Goal: Check status: Check status

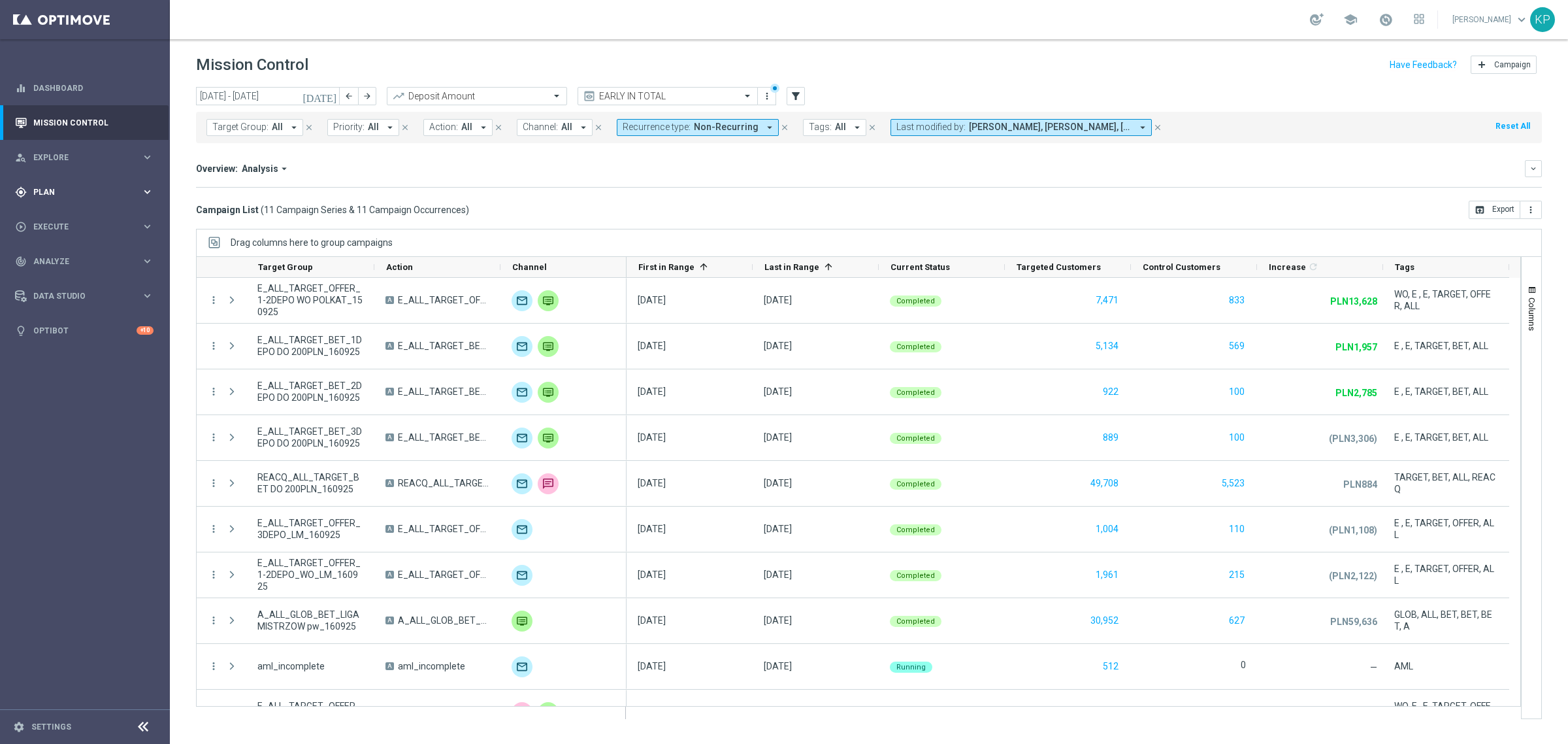
click at [81, 183] on div "gps_fixed Plan keyboard_arrow_right" at bounding box center [84, 192] width 168 height 35
click at [59, 216] on link "Target Groups" at bounding box center [85, 219] width 102 height 10
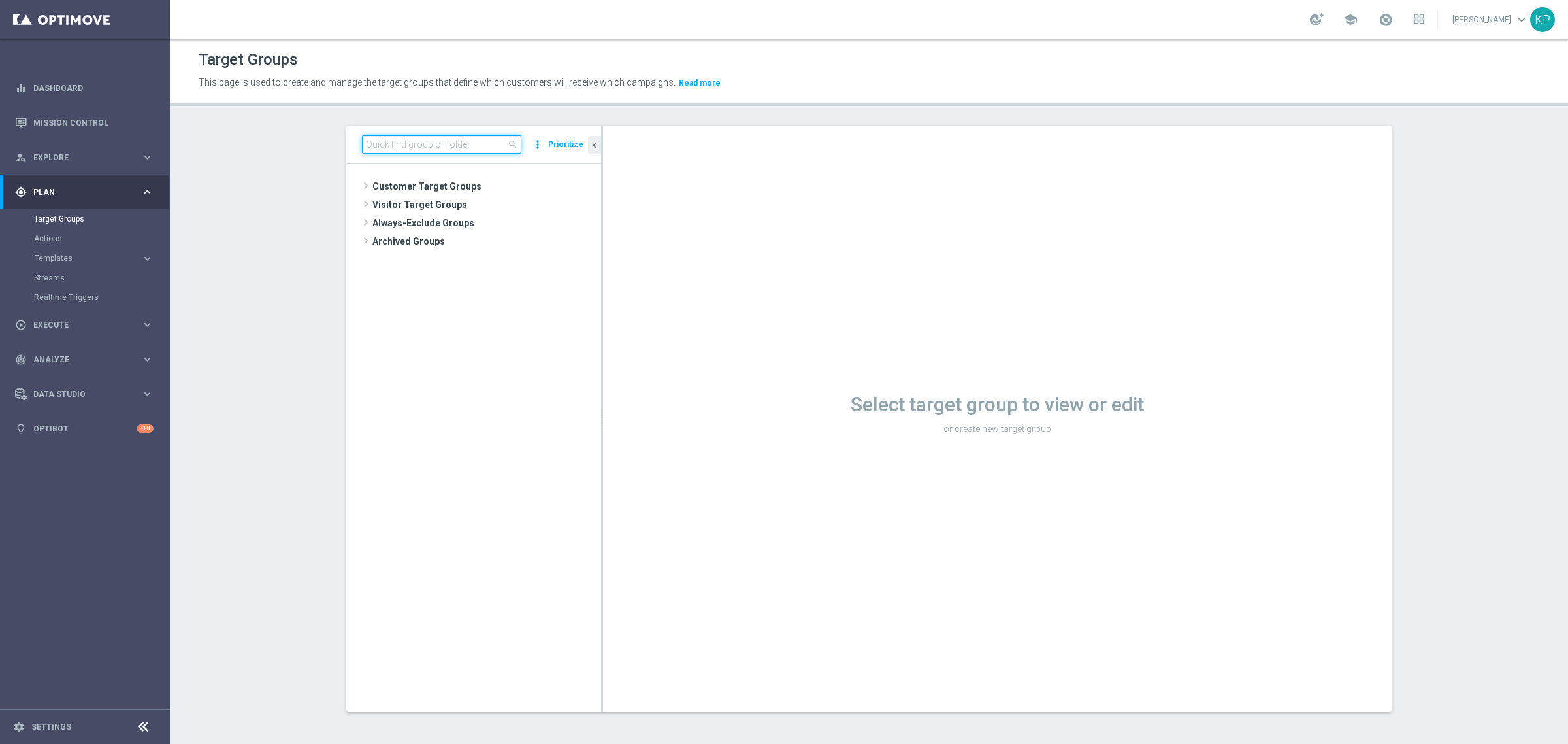
click at [429, 148] on input at bounding box center [441, 144] width 160 height 18
paste input "REACQ_ALL_TARGET_BET DO 200PLN_REM_160925"
type input "REACQ_ALL_TARGET_BET DO 200PLN_REM_160925"
click at [448, 220] on span "REACQ_ALL_TARGET_BET DO 200PLN_REM_160925" at bounding box center [492, 224] width 160 height 11
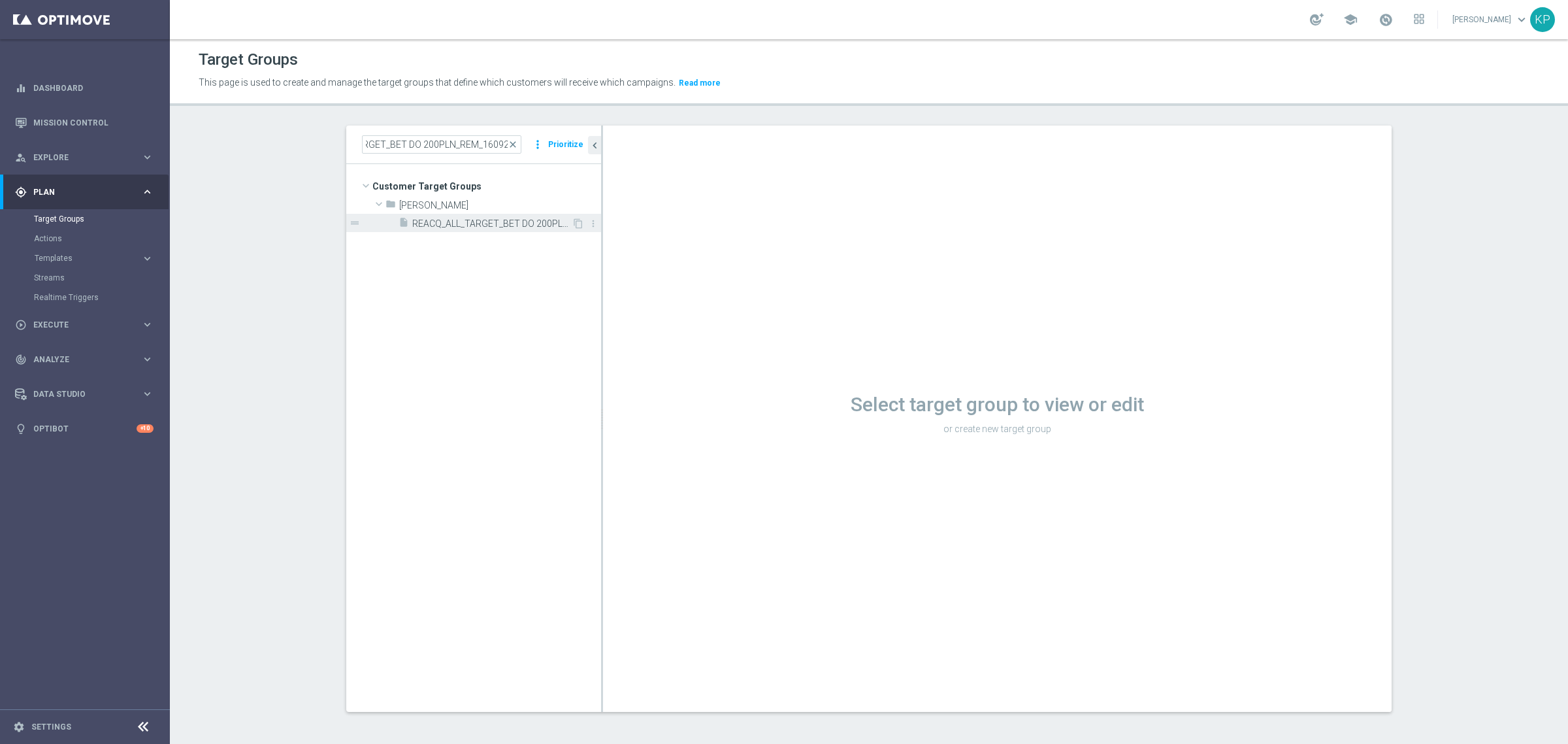
scroll to position [0, 0]
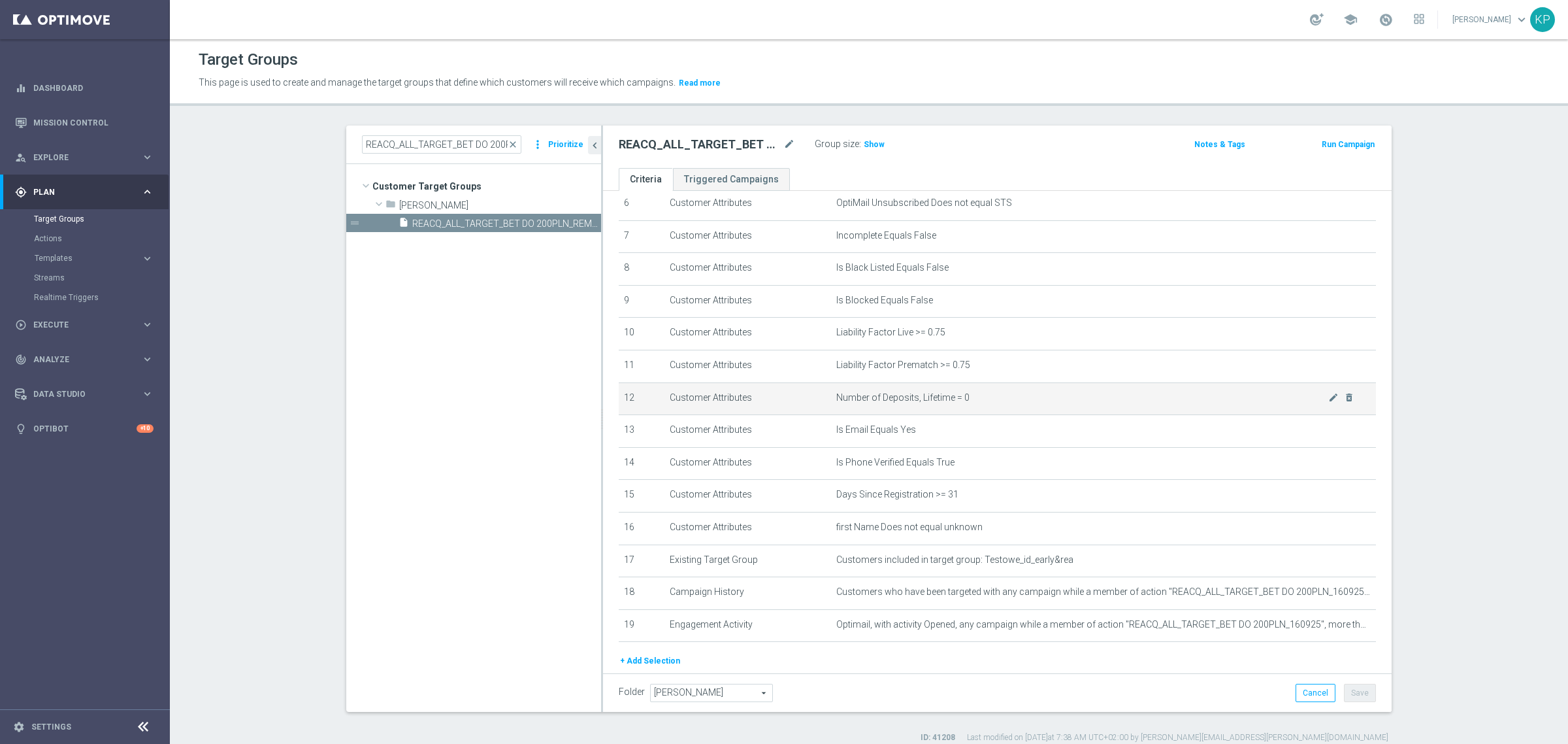
scroll to position [264, 0]
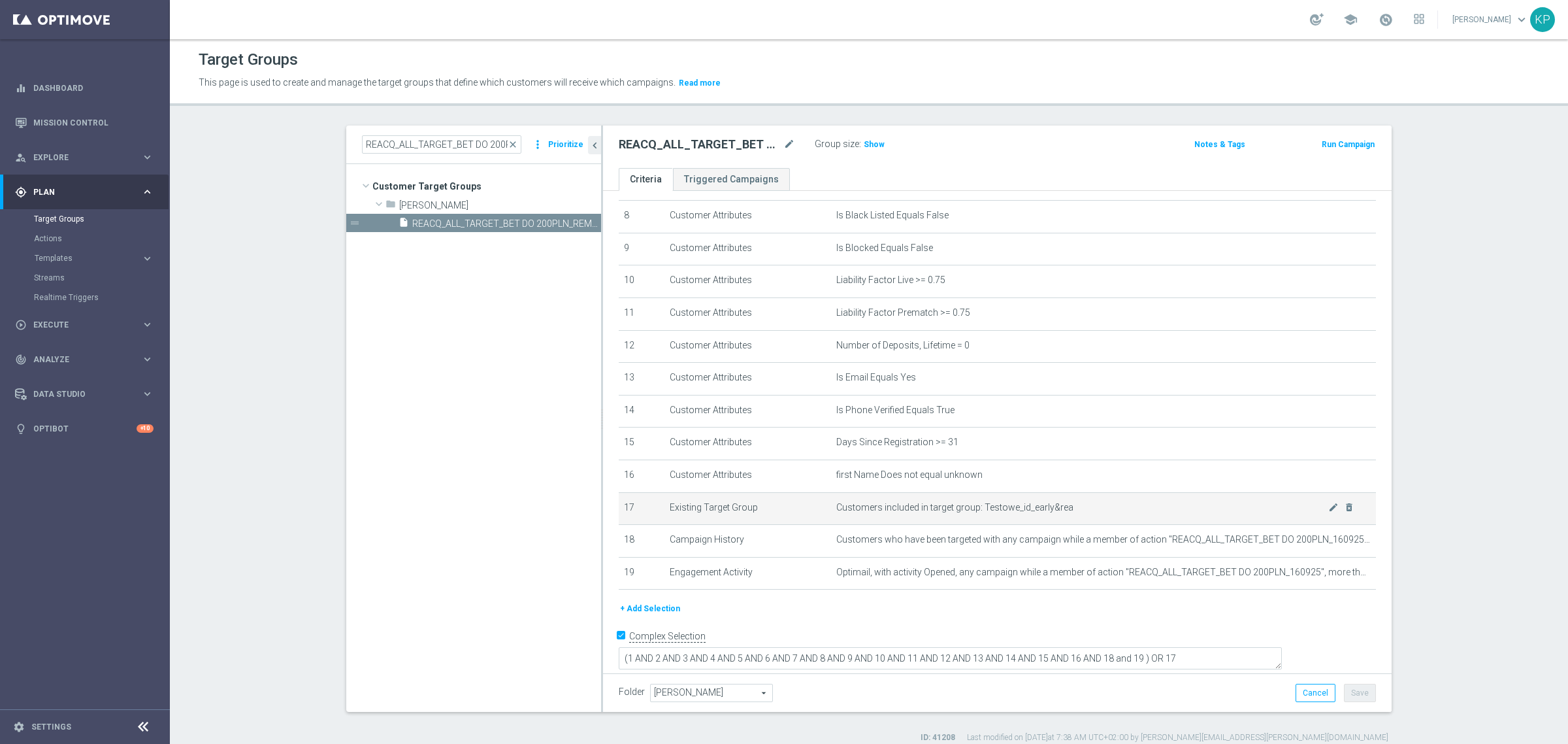
click at [977, 525] on td "Customers included in target group: Testowe_id_early&rea mode_edit delete_forev…" at bounding box center [1104, 508] width 545 height 33
click at [868, 149] on h3 "Show" at bounding box center [874, 144] width 24 height 14
click at [841, 169] on ul "Criteria Triggered Campaigns" at bounding box center [997, 179] width 788 height 23
click at [646, 130] on div "REACQ_ALL_TARGET_BET DO 200PLN_REM_160925 mode_edit Group size : 3,154 Notes & …" at bounding box center [997, 147] width 788 height 43
click at [649, 145] on h2 "REACQ_ALL_TARGET_BET DO 200PLN_REM_160925" at bounding box center [699, 144] width 162 height 16
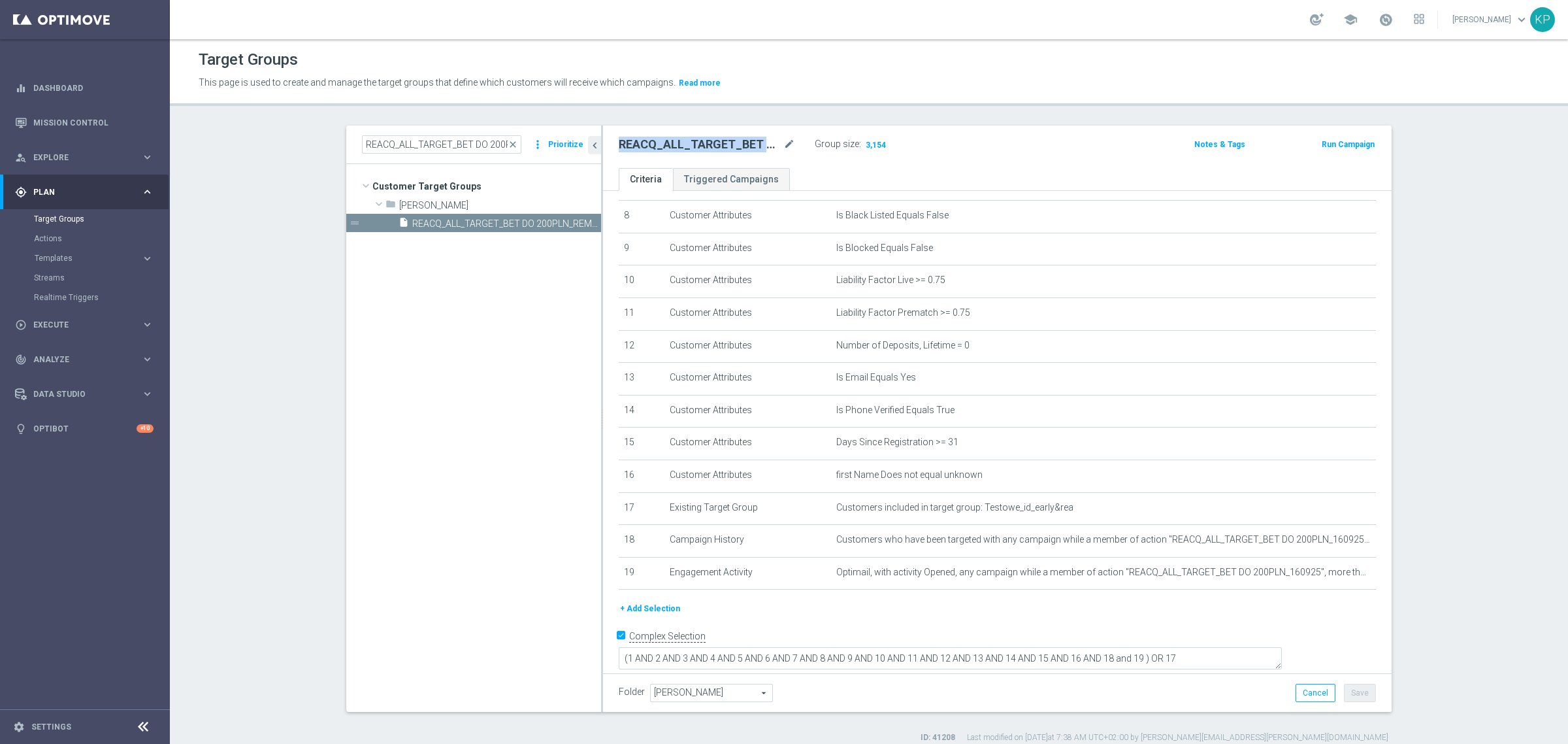
click at [649, 145] on h2 "REACQ_ALL_TARGET_BET DO 200PLN_REM_160925" at bounding box center [699, 144] width 162 height 16
copy div "REACQ_ALL_TARGET_BET DO 200PLN_REM_160925"
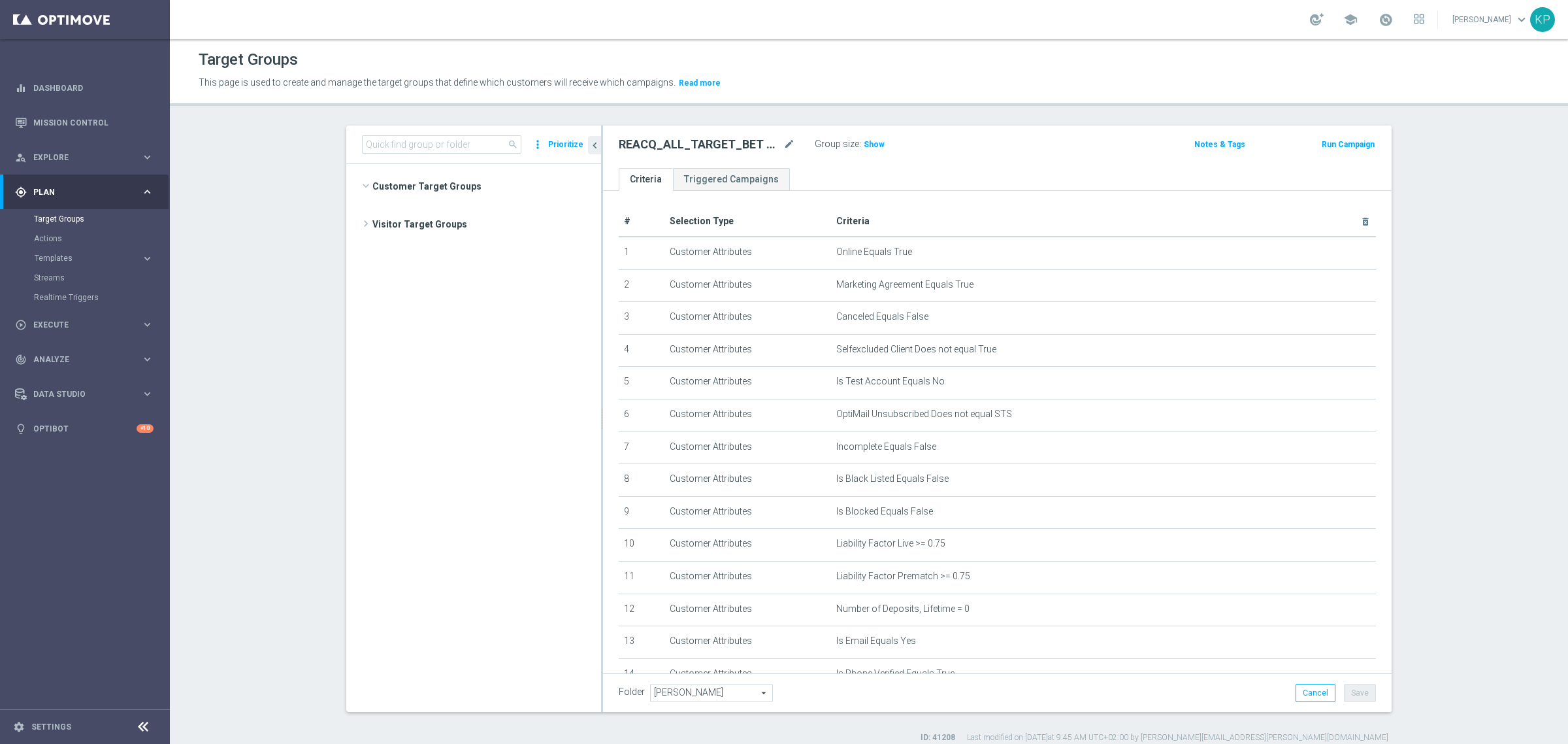
scroll to position [1001, 0]
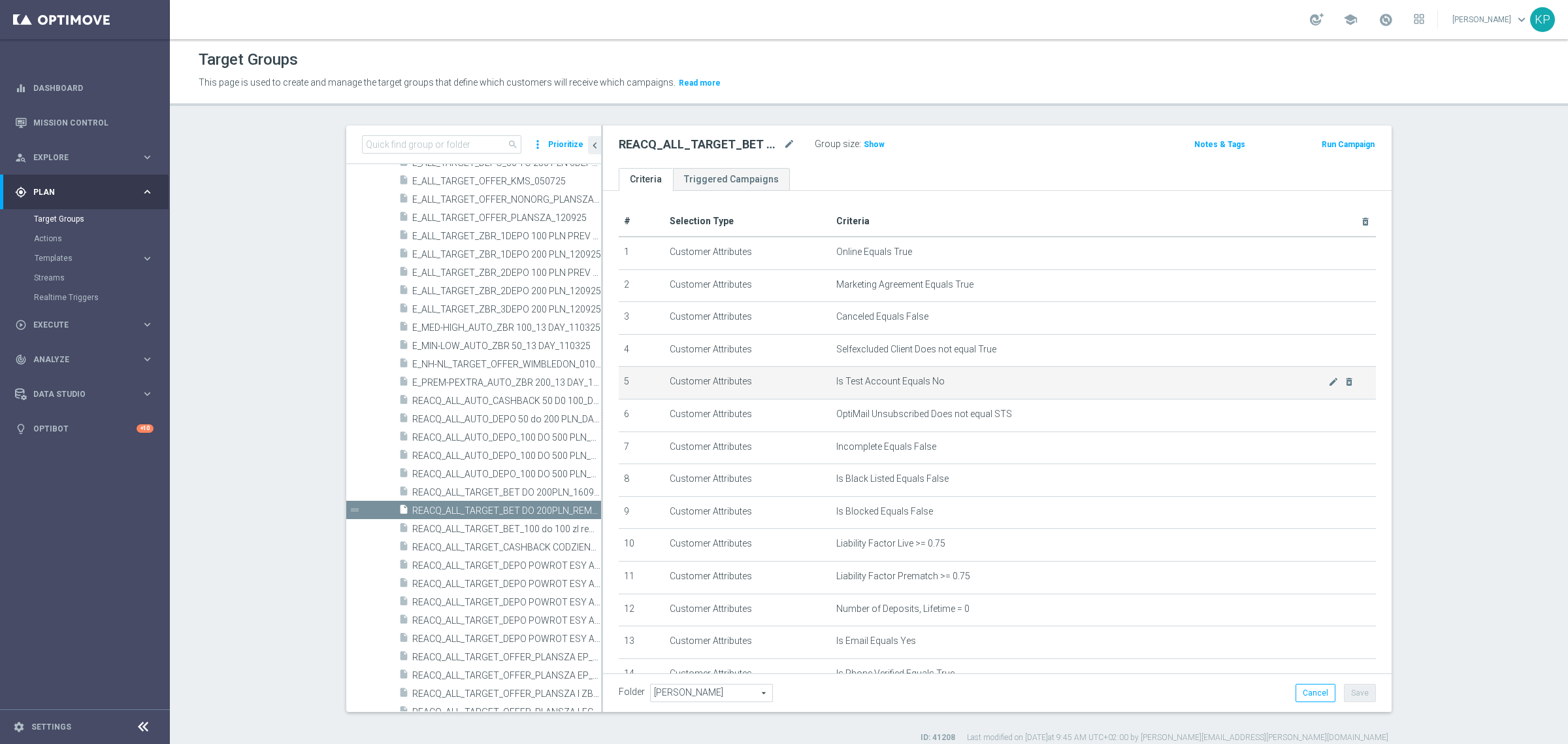
drag, startPoint x: 866, startPoint y: 142, endPoint x: 989, endPoint y: 389, distance: 275.9
click at [866, 142] on span "Show" at bounding box center [874, 144] width 21 height 9
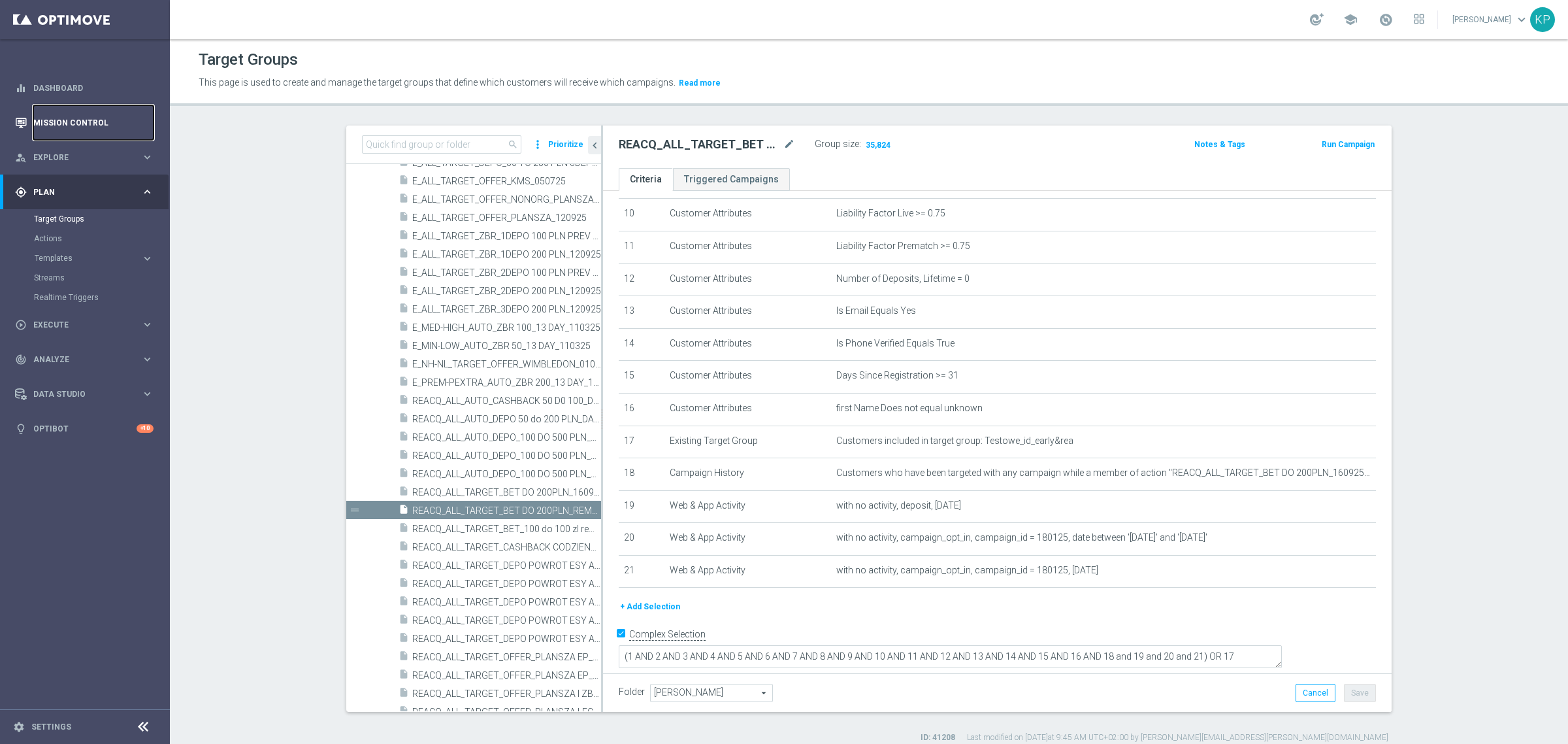
drag, startPoint x: 79, startPoint y: 131, endPoint x: 126, endPoint y: 129, distance: 47.0
click at [79, 131] on link "Mission Control" at bounding box center [93, 122] width 120 height 35
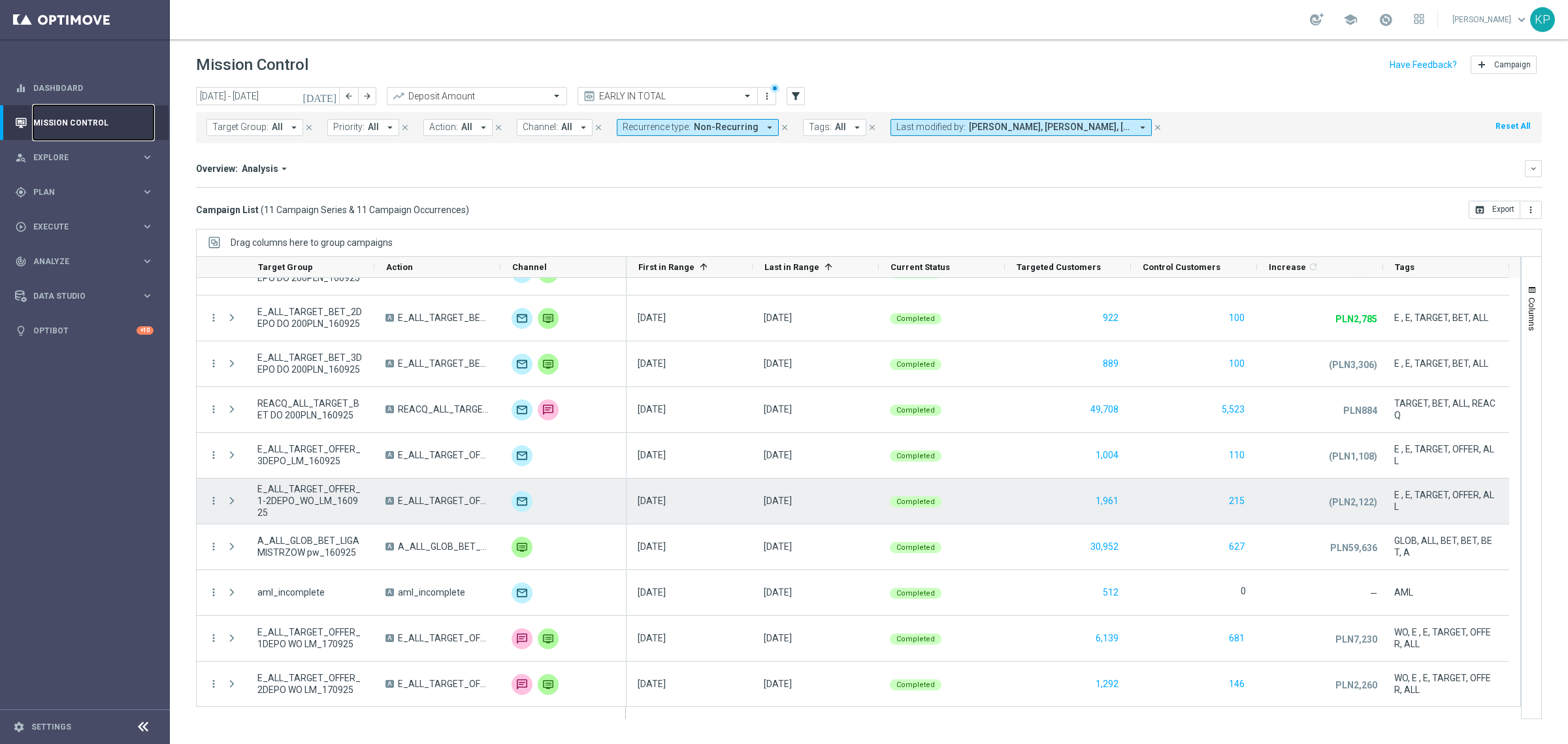
scroll to position [76, 0]
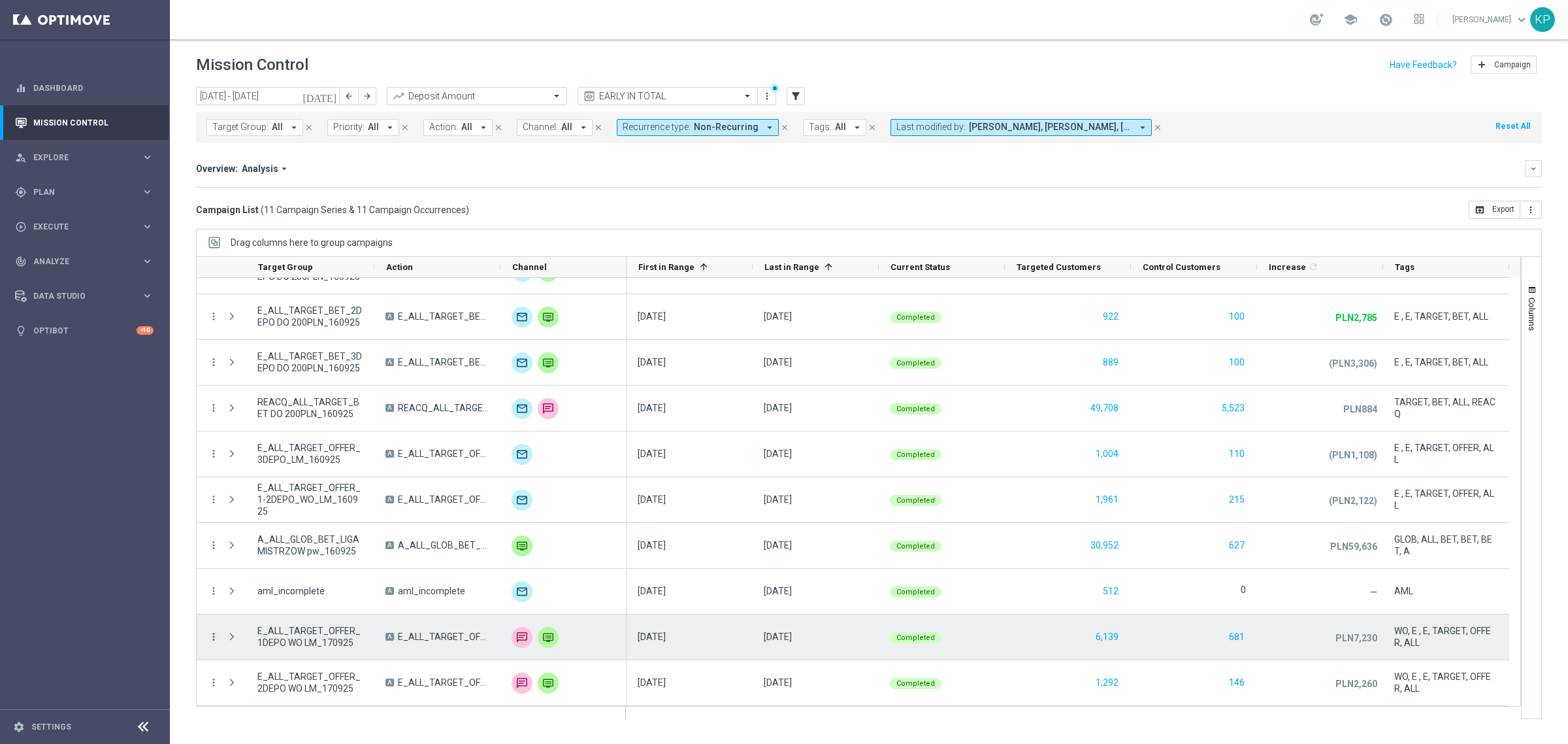
click at [214, 636] on icon "more_vert" at bounding box center [213, 636] width 12 height 12
click at [272, 503] on span "Campaign Metrics" at bounding box center [273, 499] width 68 height 9
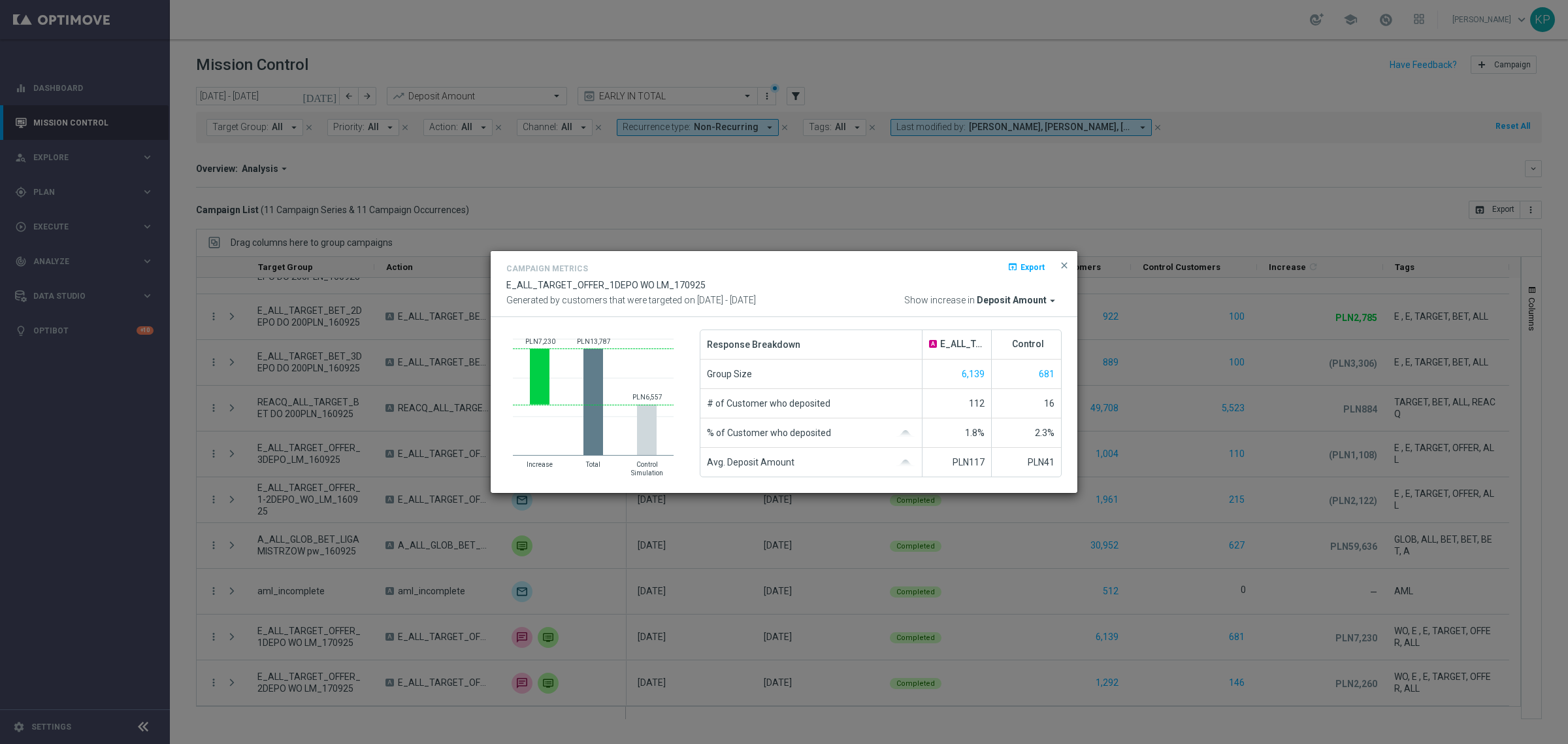
click at [968, 595] on modal-container "Campaign Metrics open_in_browser Export E_ALL_TARGET_OFFER_1DEPO WO LM_170925 G…" at bounding box center [784, 372] width 1568 height 744
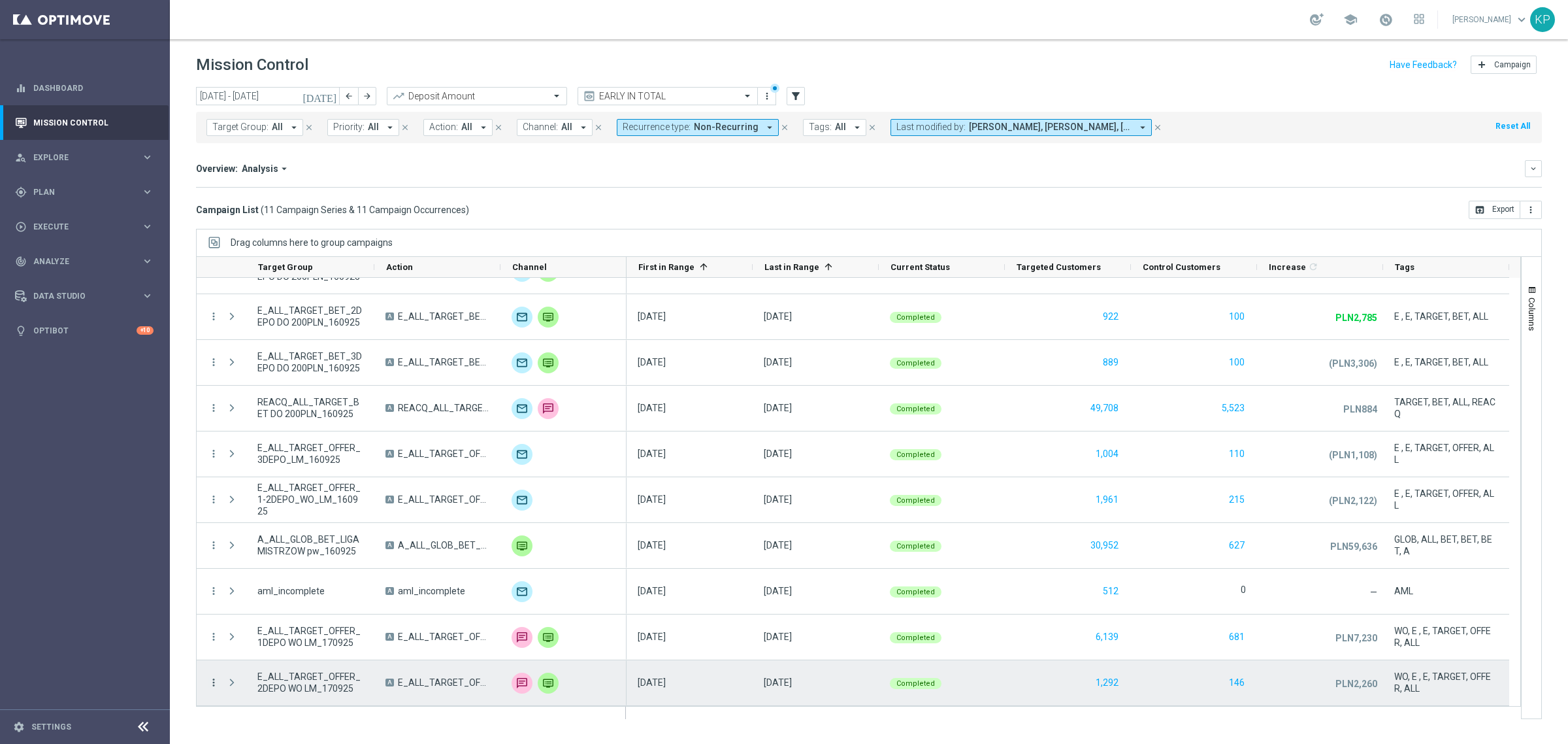
click at [208, 684] on icon "more_vert" at bounding box center [213, 682] width 12 height 12
click at [289, 544] on span "Campaign Metrics" at bounding box center [273, 546] width 68 height 9
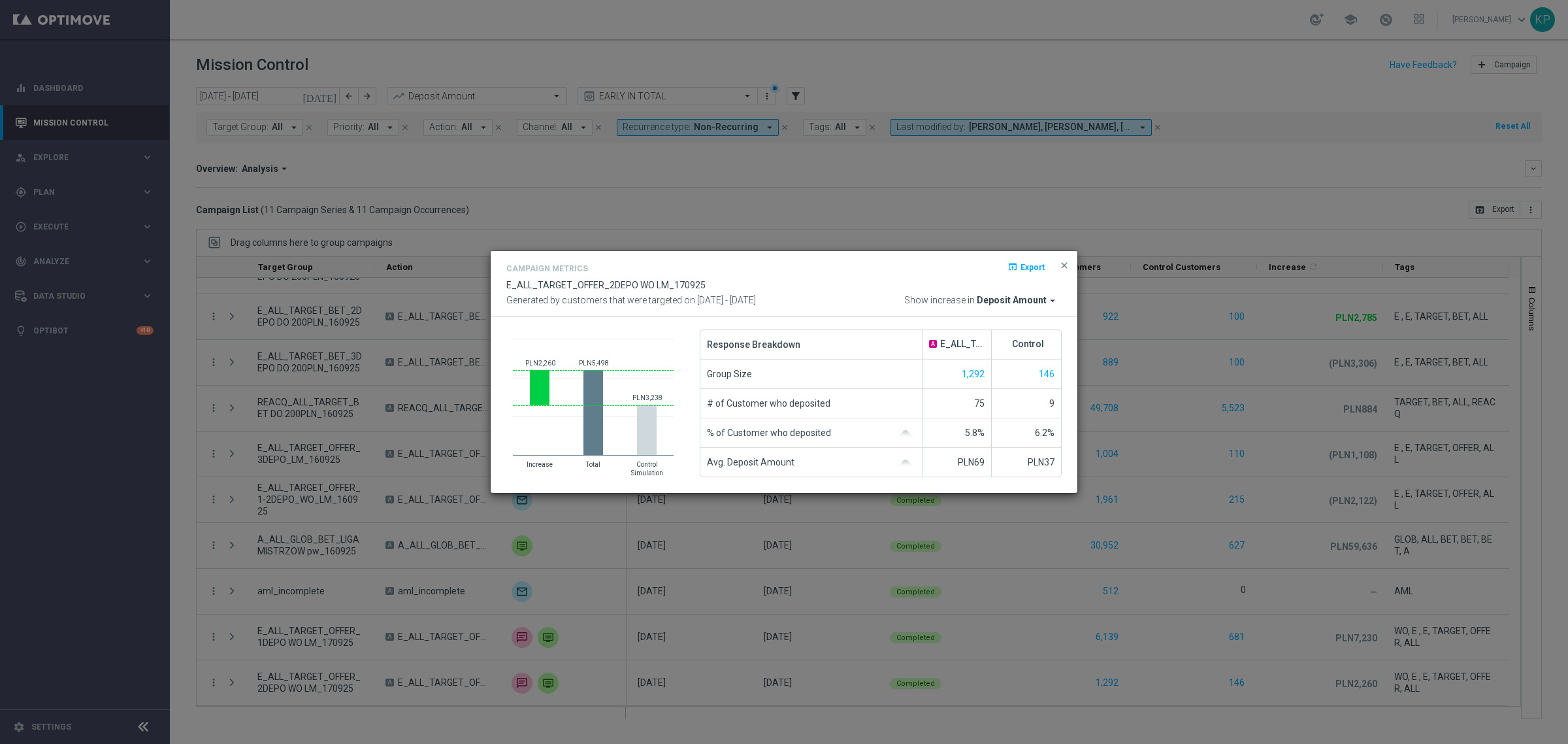
click at [742, 279] on div "Campaign Metrics open_in_browser Export E_ALL_TARGET_OFFER_2DEPO WO LM_170925 G…" at bounding box center [784, 283] width 555 height 46
click at [1059, 262] on span "close" at bounding box center [1063, 265] width 10 height 10
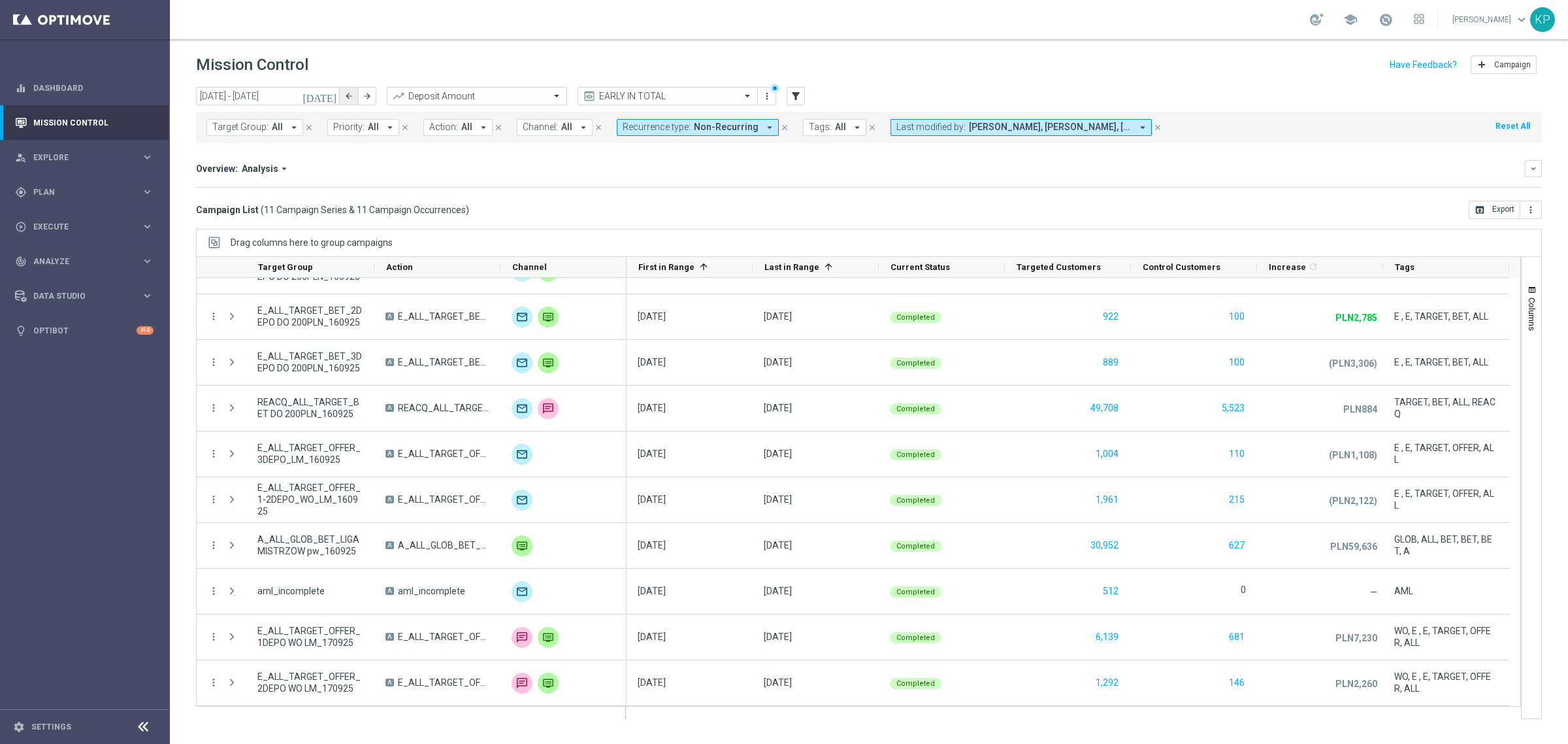
click at [342, 95] on button "arrow_back" at bounding box center [348, 96] width 18 height 18
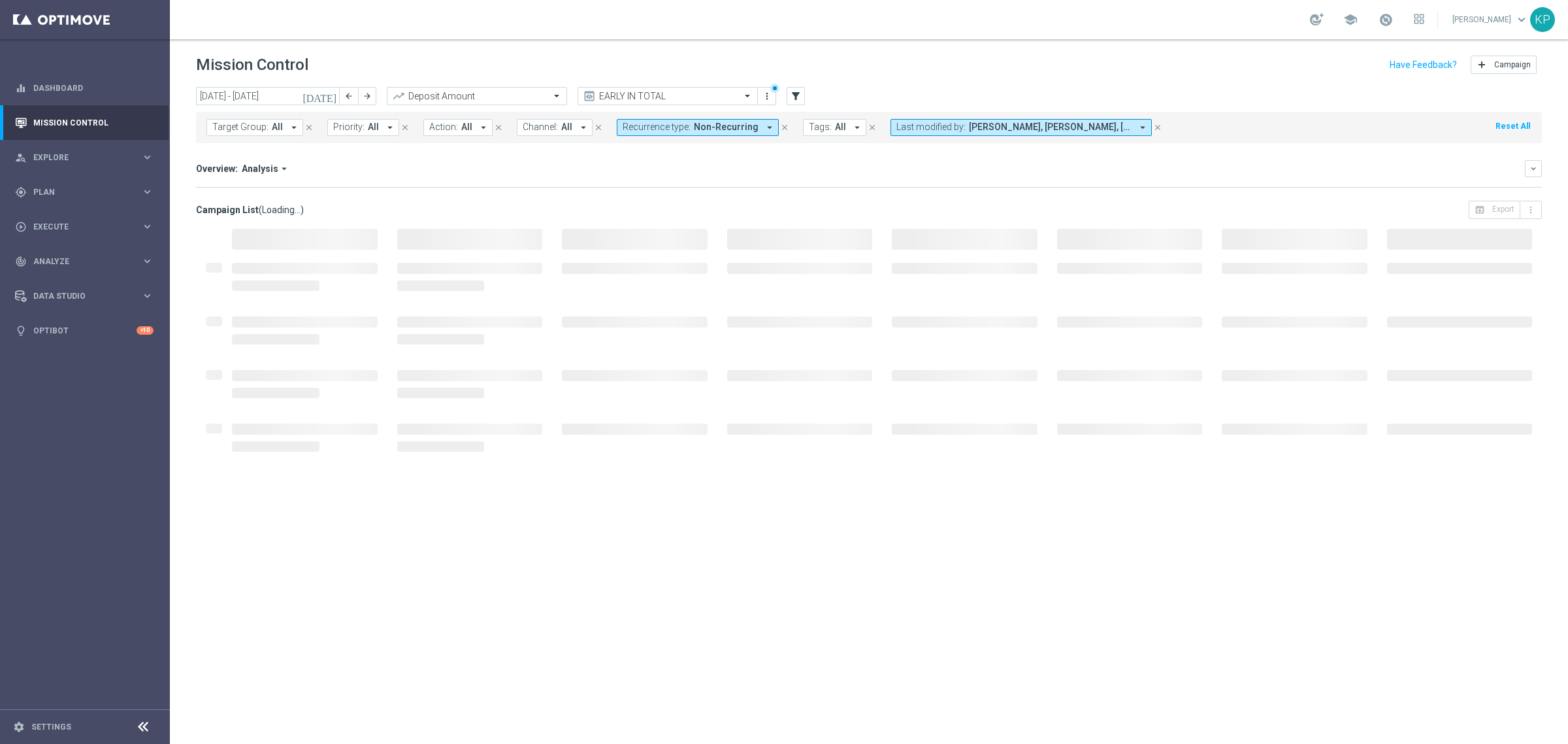
click at [330, 92] on icon "[DATE]" at bounding box center [320, 96] width 35 height 12
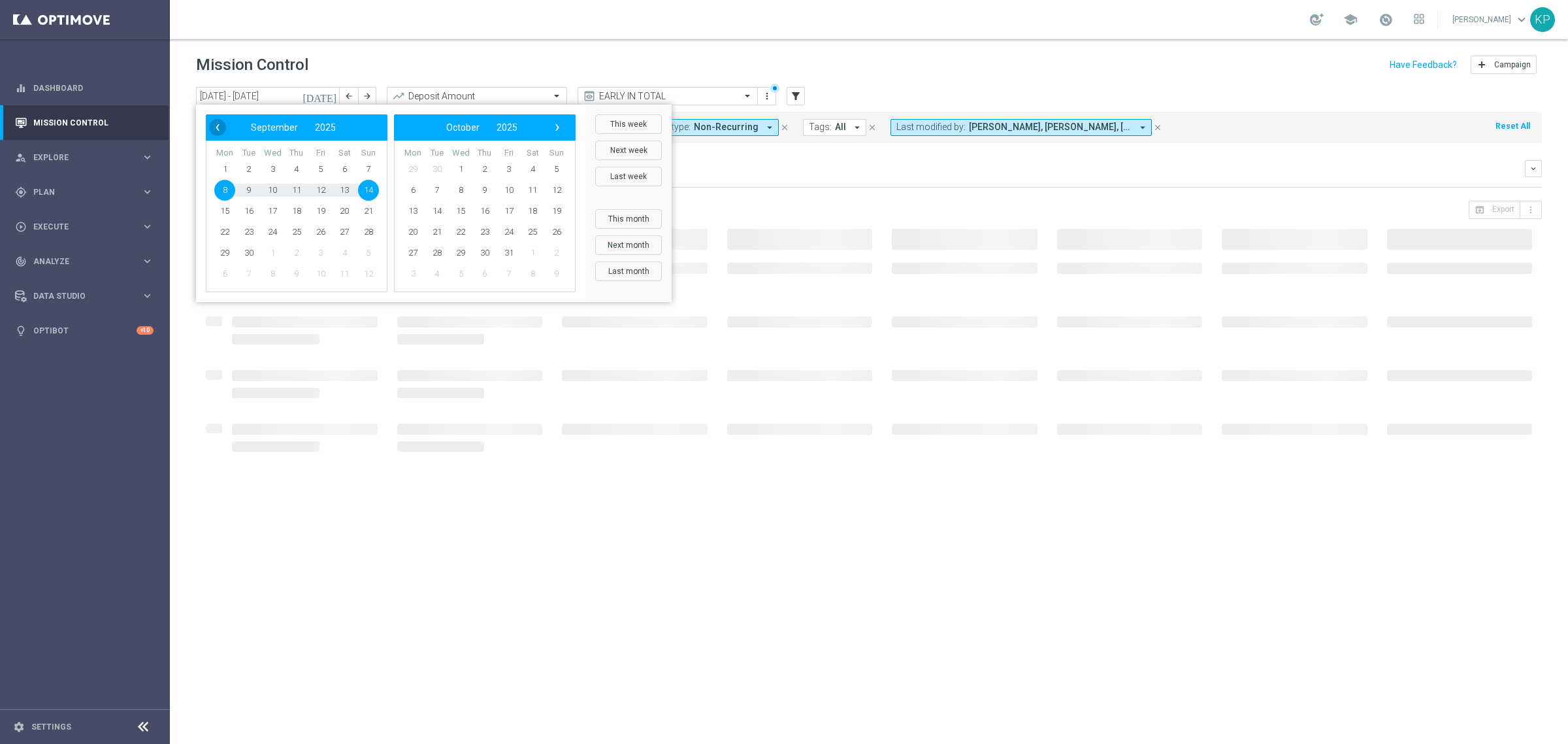
click at [219, 125] on span "‹" at bounding box center [217, 127] width 17 height 17
click at [318, 166] on span "1" at bounding box center [321, 169] width 21 height 21
click at [364, 257] on span "31" at bounding box center [368, 253] width 21 height 21
type input "[DATE] - [DATE]"
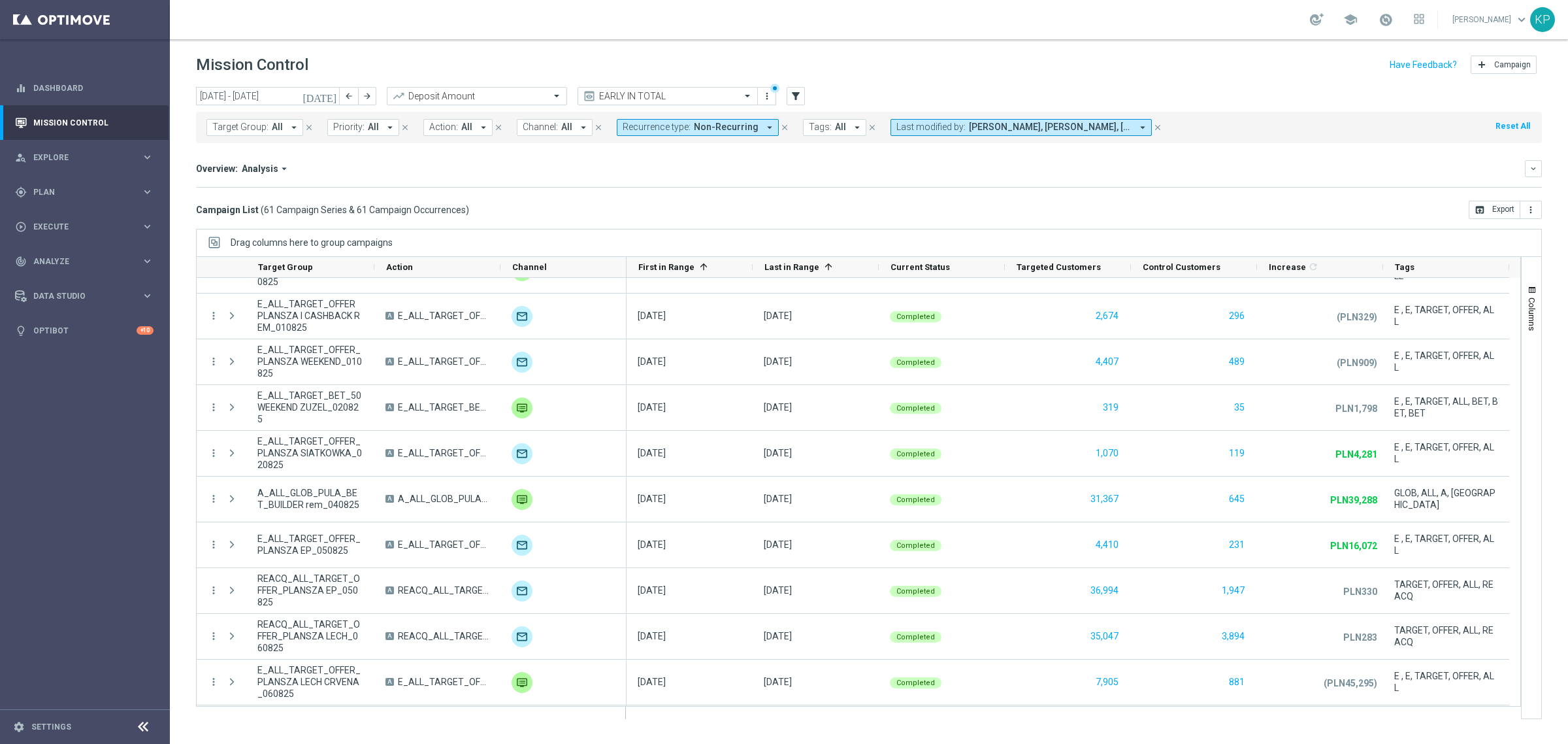
click at [258, 135] on button "Target Group: All arrow_drop_down" at bounding box center [255, 127] width 96 height 17
click at [288, 211] on label "E_ALL_TARGET_OFFER_PLANSZA WEEKEND_010825" at bounding box center [321, 211] width 190 height 8
type input "E_ALL_TARGET_OFFER_PLANSZA WEEKEND_010825"
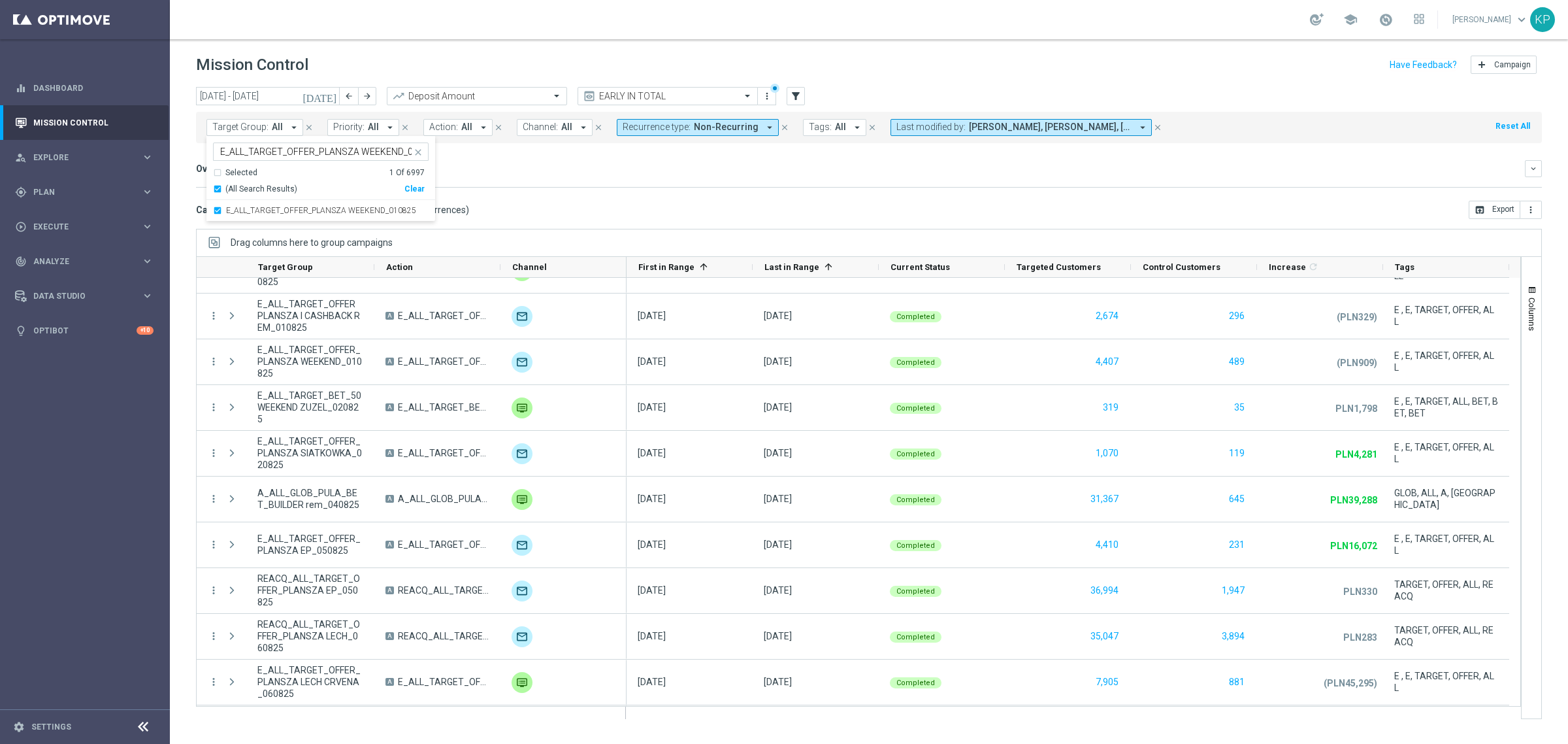
click at [558, 199] on mini-dashboard "Overview: Analysis arrow_drop_down keyboard_arrow_down Increase In Deposit Amou…" at bounding box center [869, 172] width 1346 height 58
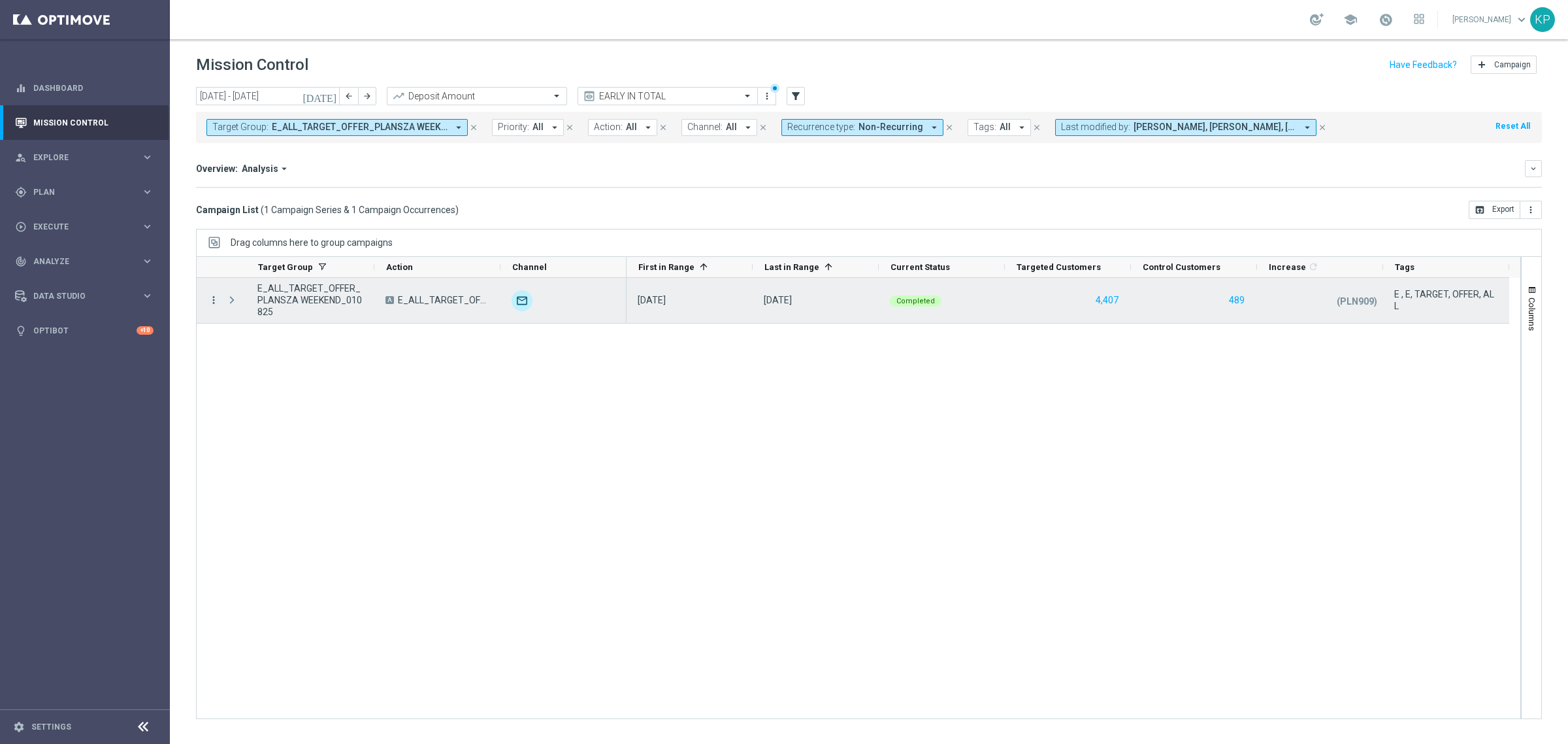
click at [215, 299] on icon "more_vert" at bounding box center [213, 300] width 12 height 12
click at [275, 344] on span "Channel Metrics" at bounding box center [270, 345] width 61 height 9
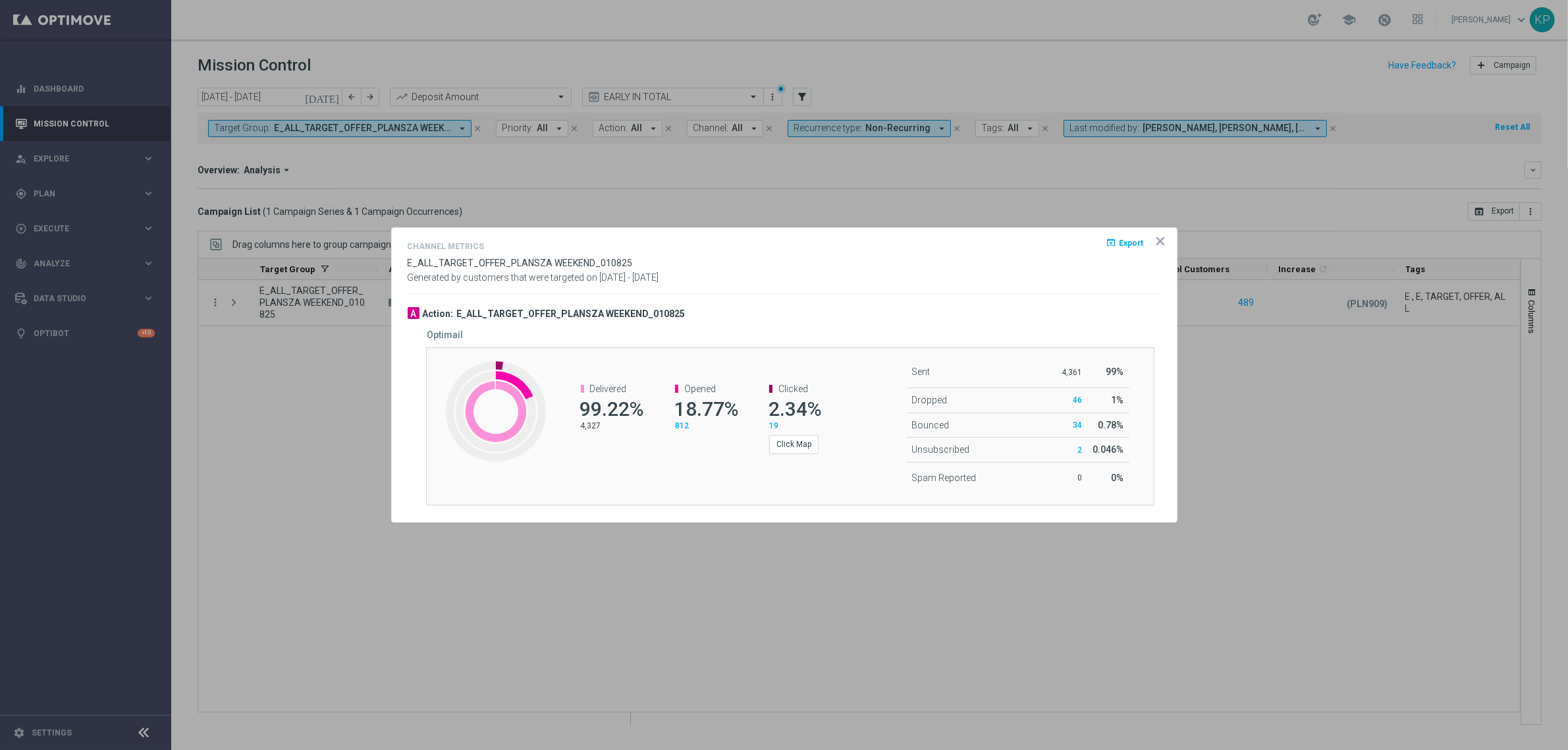
drag, startPoint x: 1445, startPoint y: 501, endPoint x: 1064, endPoint y: 397, distance: 394.9
click at [1445, 499] on div at bounding box center [784, 375] width 1568 height 750
click at [1158, 240] on icon "icon" at bounding box center [1160, 240] width 13 height 13
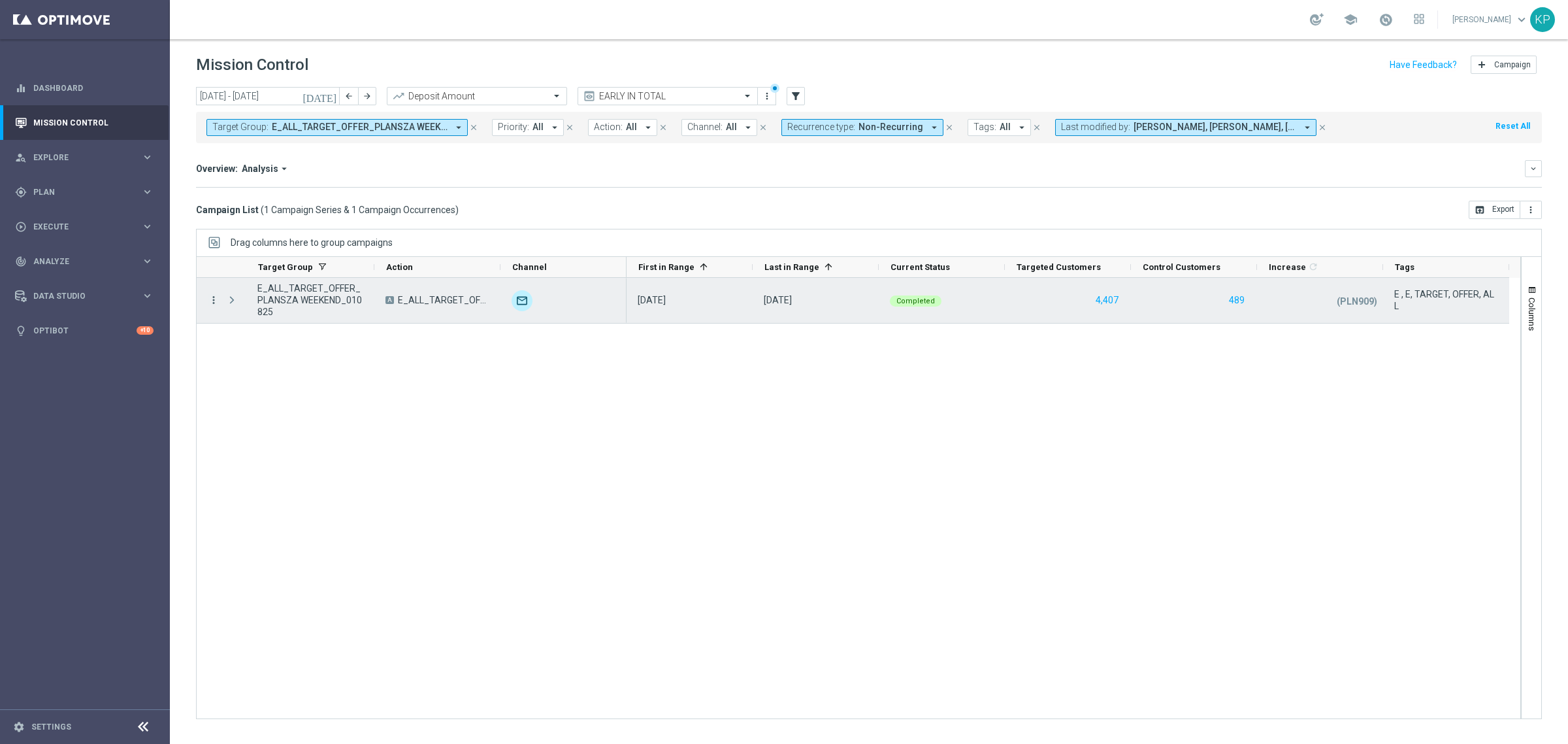
click at [214, 301] on icon "more_vert" at bounding box center [213, 300] width 12 height 12
click at [236, 325] on div "show_chart" at bounding box center [229, 327] width 20 height 9
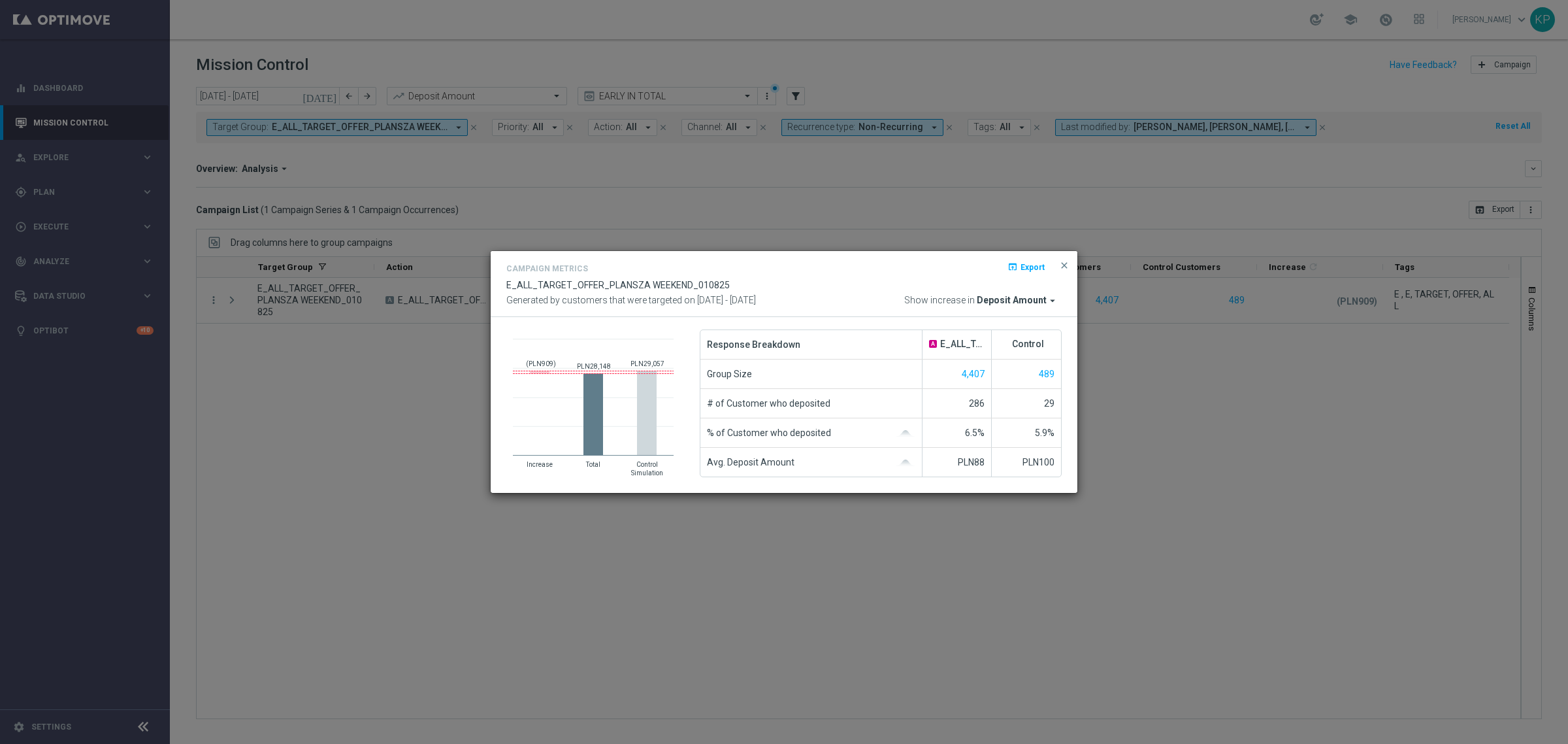
click at [343, 250] on modal-container "Campaign Metrics open_in_browser Export E_ALL_TARGET_OFFER_PLANSZA WEEKEND_0108…" at bounding box center [784, 372] width 1568 height 744
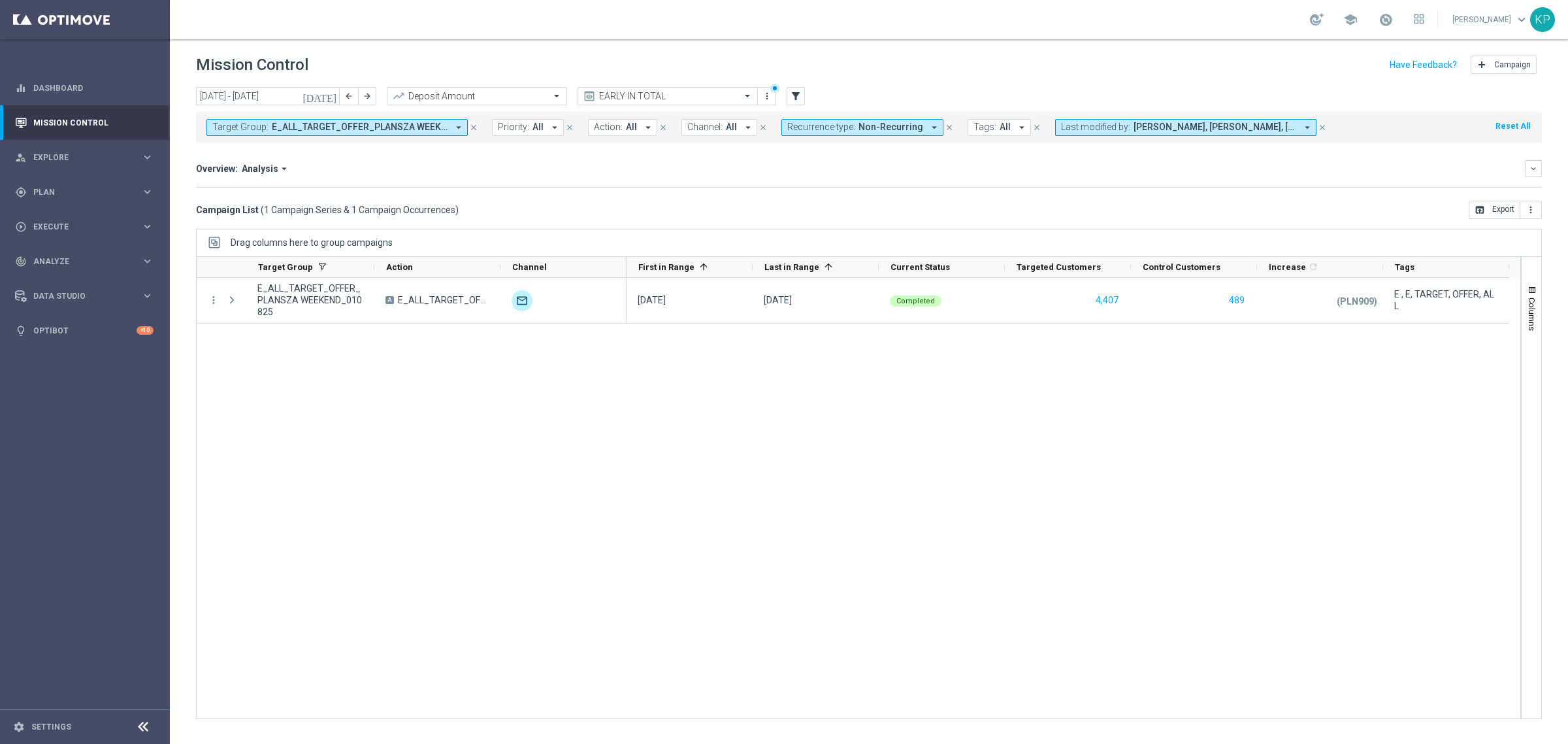
click at [414, 139] on div "Target Group: E_ALL_TARGET_OFFER_PLANSZA WEEKEND_010825 arrow_drop_down close P…" at bounding box center [869, 127] width 1346 height 31
click at [406, 132] on button "Target Group: E_ALL_TARGET_OFFER_PLANSZA WEEKEND_010825 arrow_drop_down" at bounding box center [337, 127] width 261 height 17
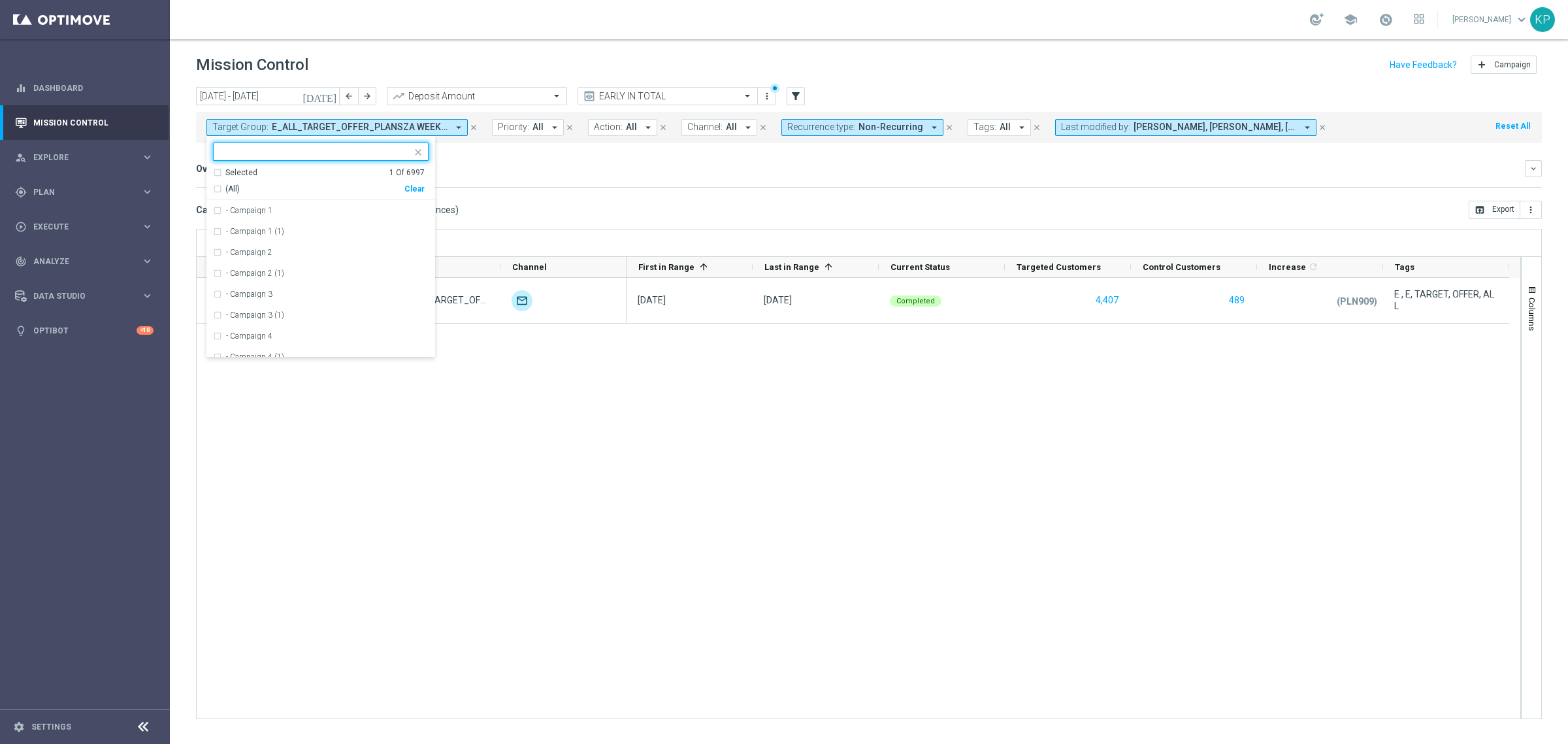
click at [249, 175] on div "Selected" at bounding box center [241, 173] width 32 height 11
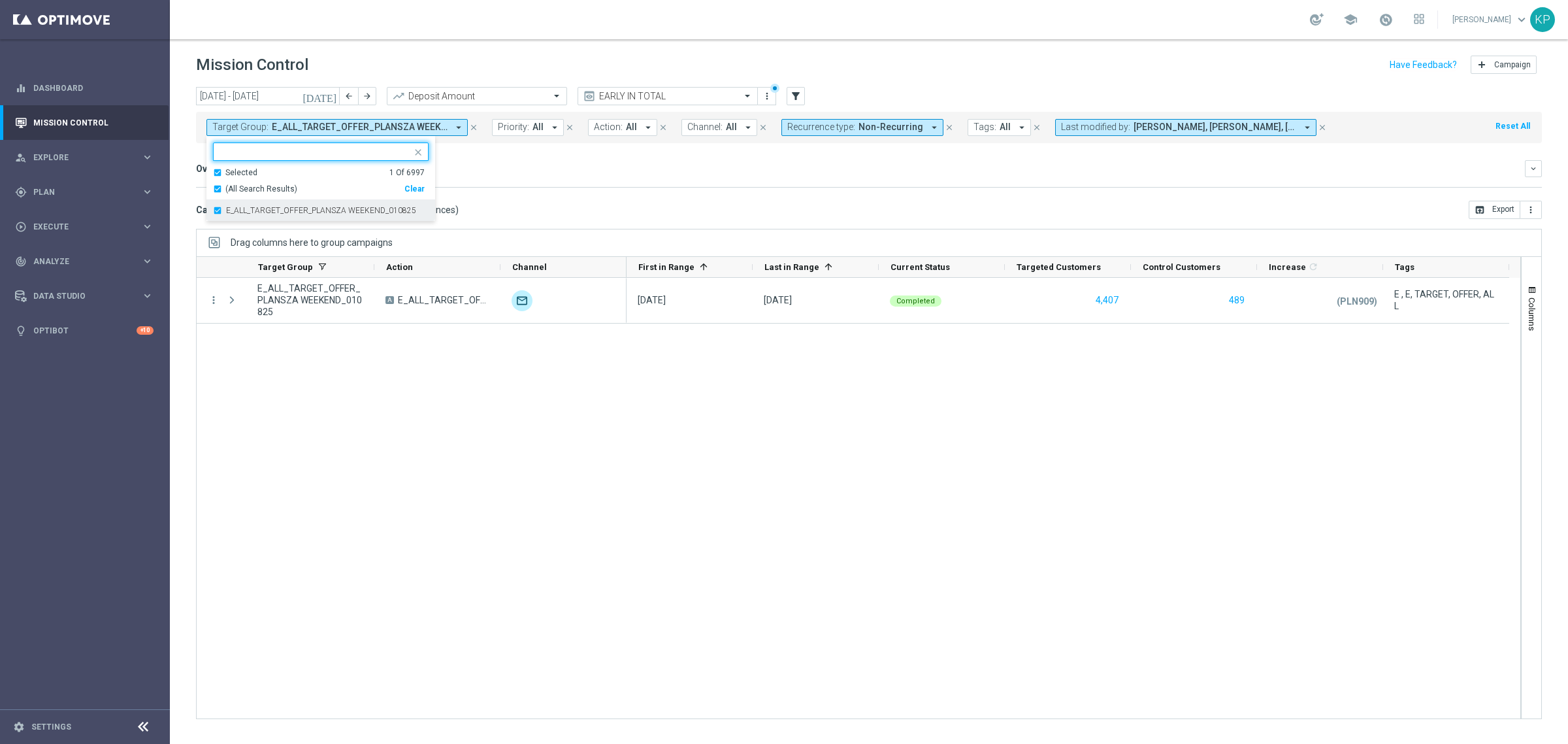
click at [239, 205] on div "E_ALL_TARGET_OFFER_PLANSZA WEEKEND_010825" at bounding box center [321, 210] width 215 height 21
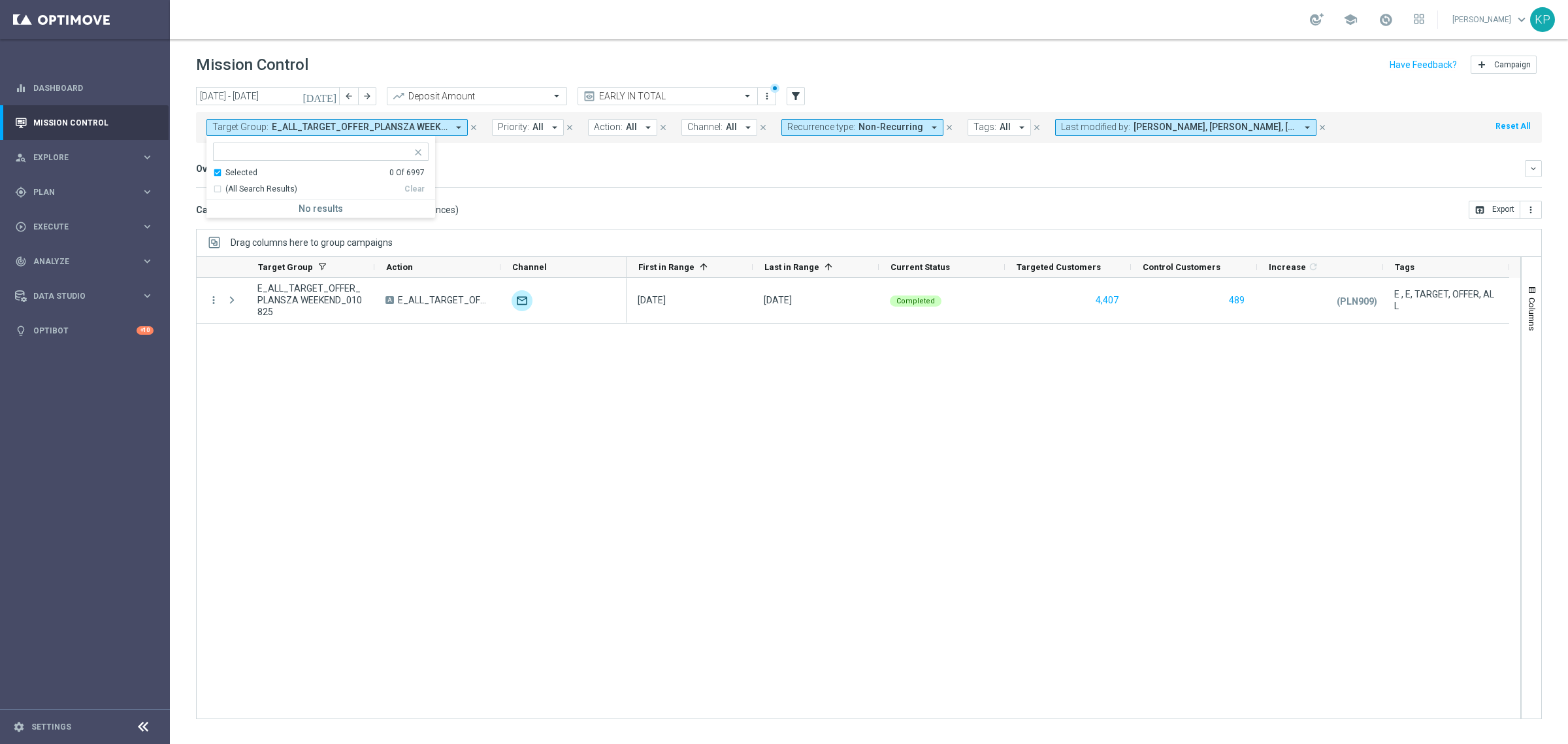
click at [234, 171] on div "Selected" at bounding box center [241, 173] width 32 height 11
click at [240, 162] on ng-select "Selected 0 Of 6997 (All) Clear - Campaign 1 - Campaign 1 (1) - Campaign 2 - Cam…" at bounding box center [321, 250] width 229 height 215
click at [240, 160] on div at bounding box center [321, 152] width 215 height 18
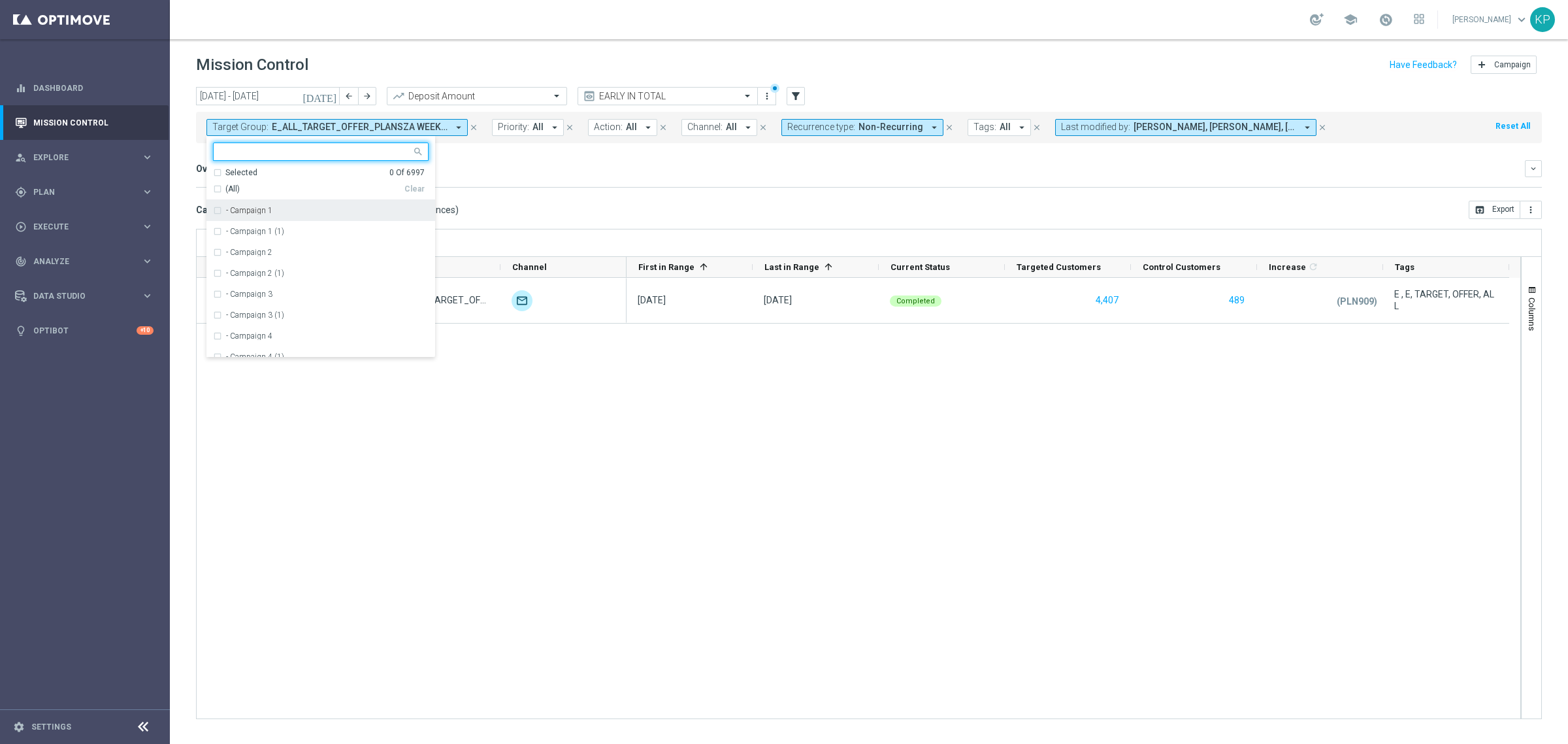
paste input "E_ALL_TARGET_OFFER PLANSZA I CASHBACK REM_010825"
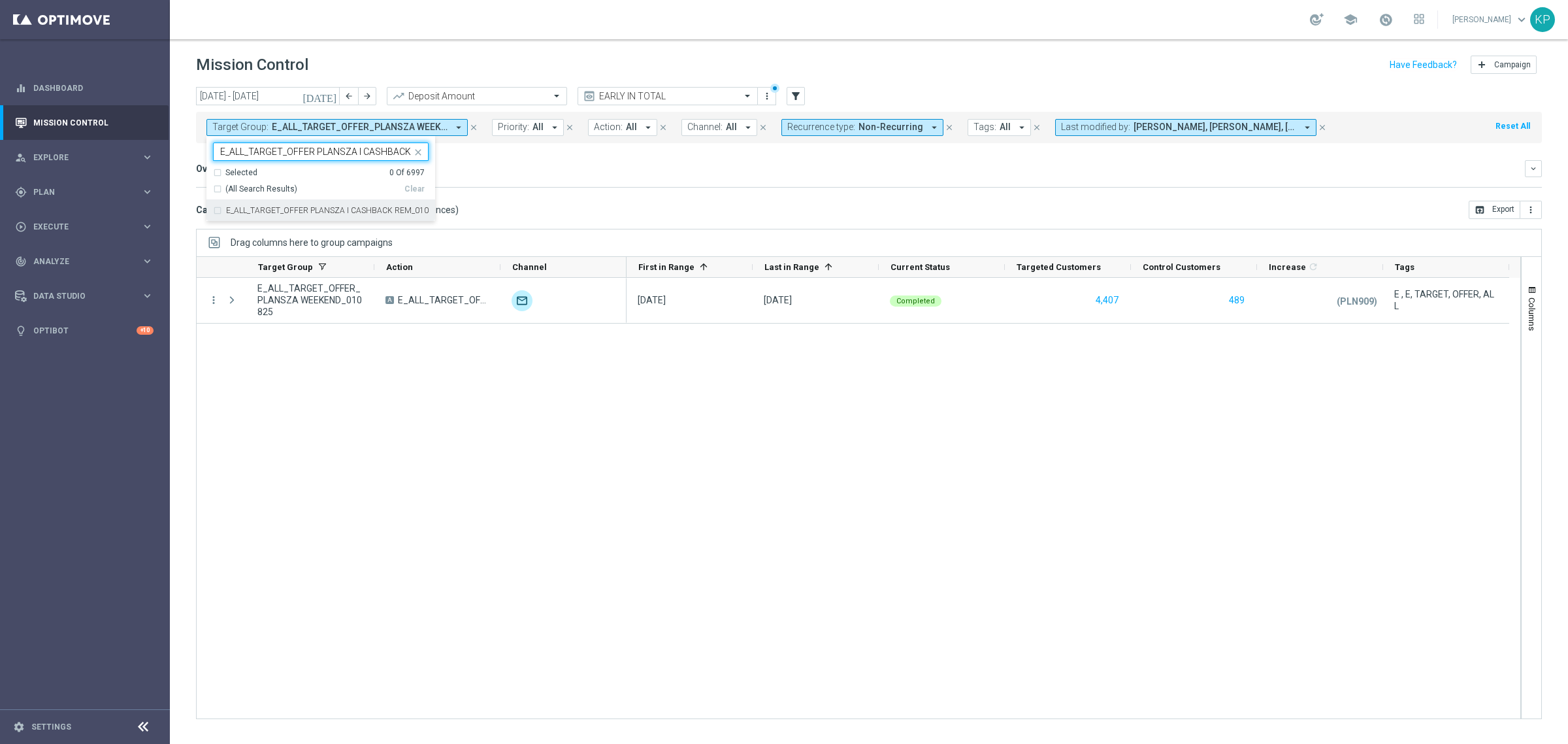
scroll to position [0, 52]
click at [249, 205] on div "E_ALL_TARGET_OFFER PLANSZA I CASHBACK REM_010825" at bounding box center [321, 210] width 215 height 21
type input "E_ALL_TARGET_OFFER PLANSZA I CASHBACK REM_010825"
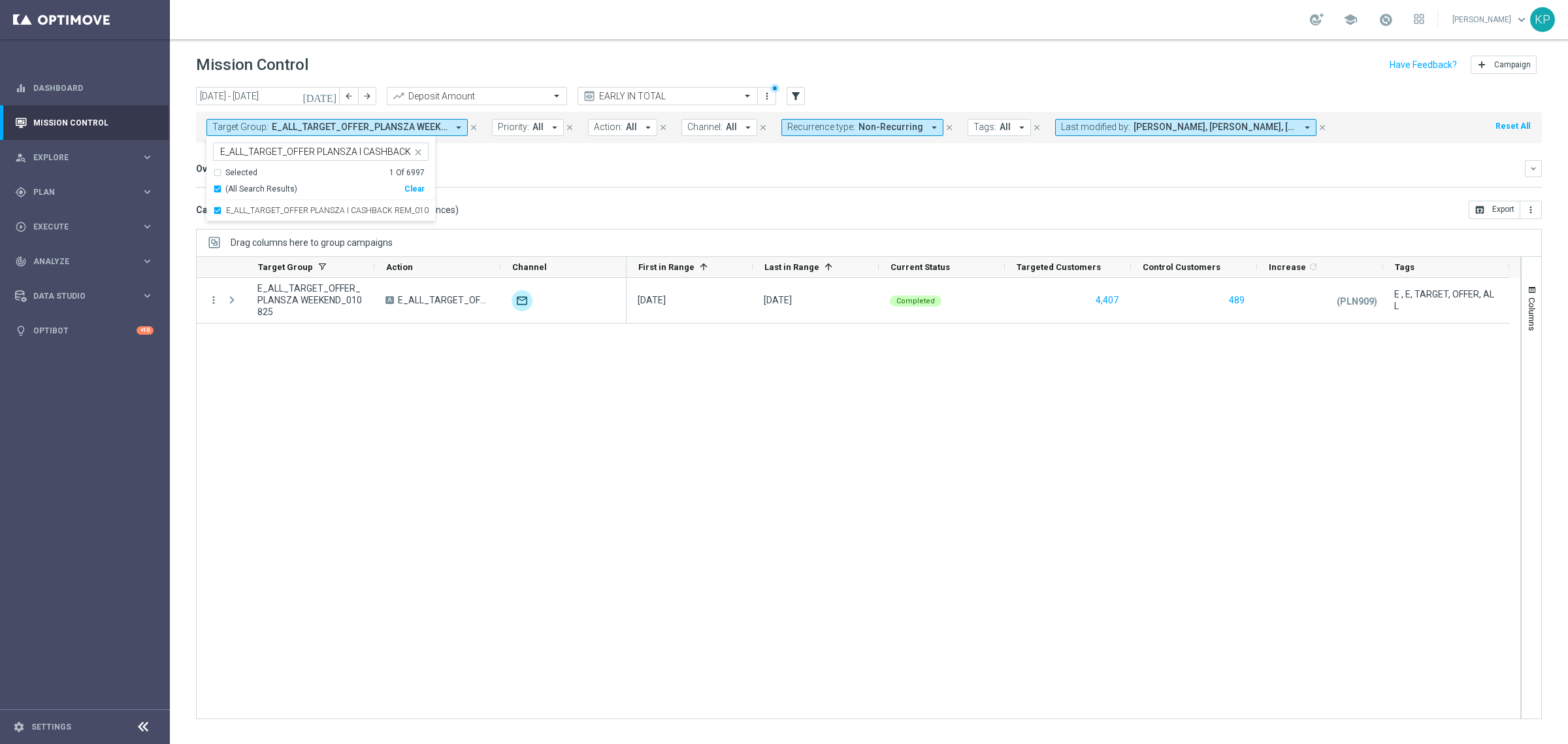
click at [563, 194] on mini-dashboard "Overview: Analysis arrow_drop_down keyboard_arrow_down Increase In Deposit Amou…" at bounding box center [869, 172] width 1346 height 58
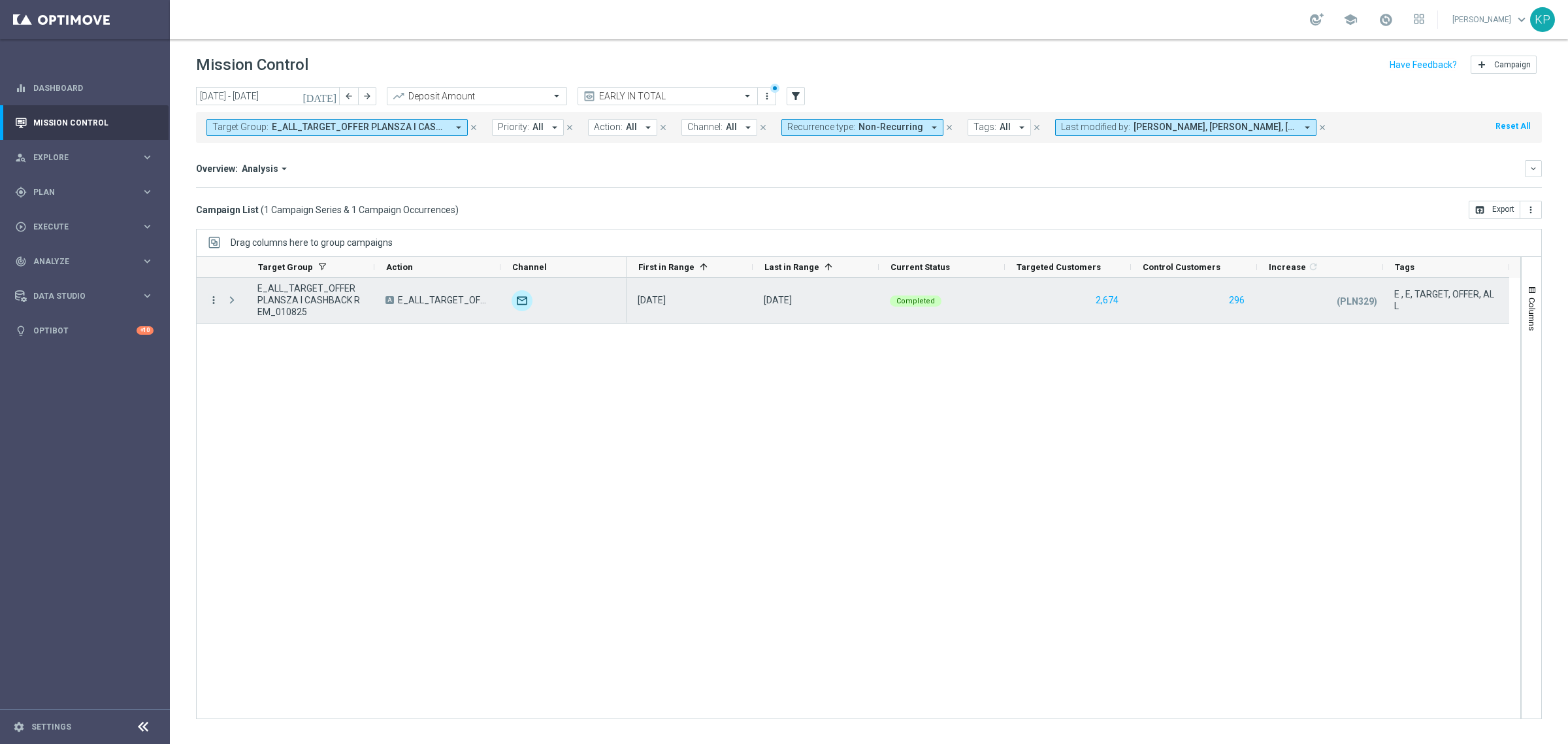
click at [211, 304] on icon "more_vert" at bounding box center [213, 300] width 12 height 12
click at [255, 344] on span "Channel Metrics" at bounding box center [270, 345] width 61 height 9
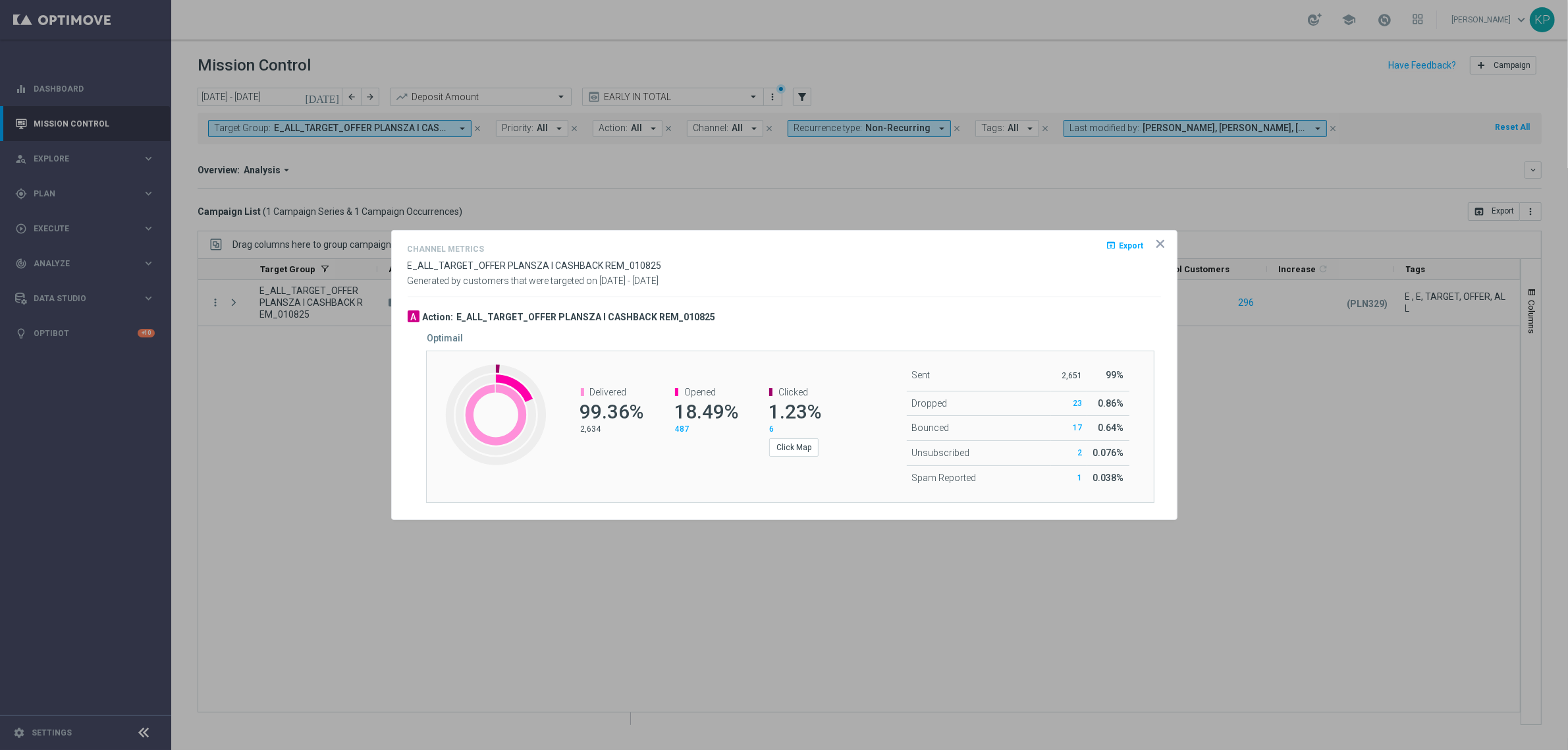
drag, startPoint x: 1425, startPoint y: 479, endPoint x: 1391, endPoint y: 476, distance: 34.1
click at [1408, 478] on div at bounding box center [784, 375] width 1568 height 750
click at [1158, 244] on icon "icon" at bounding box center [1160, 243] width 13 height 13
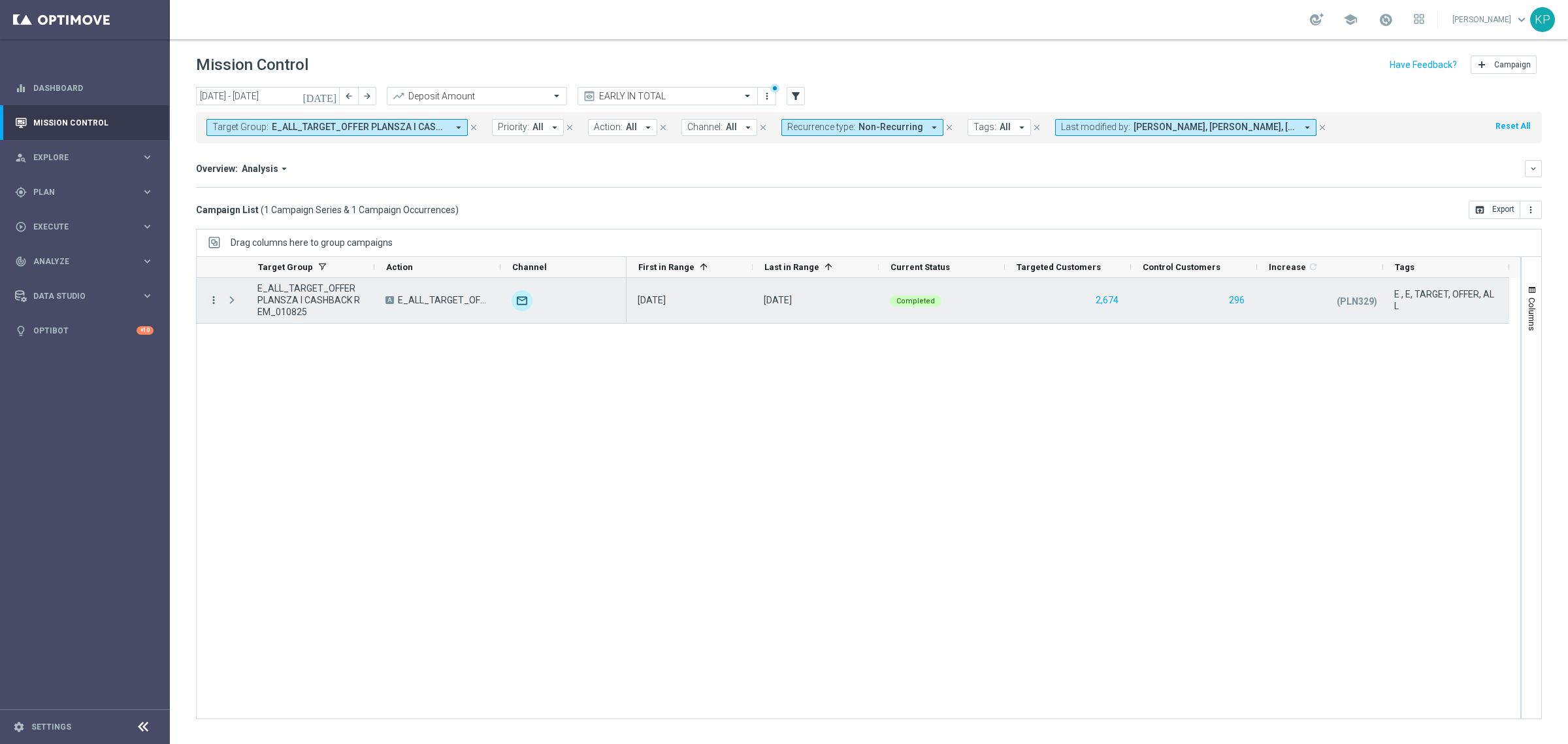
click at [215, 301] on icon "more_vert" at bounding box center [213, 300] width 12 height 12
click at [240, 327] on span "Campaign Metrics" at bounding box center [273, 327] width 68 height 9
